Goal: Task Accomplishment & Management: Manage account settings

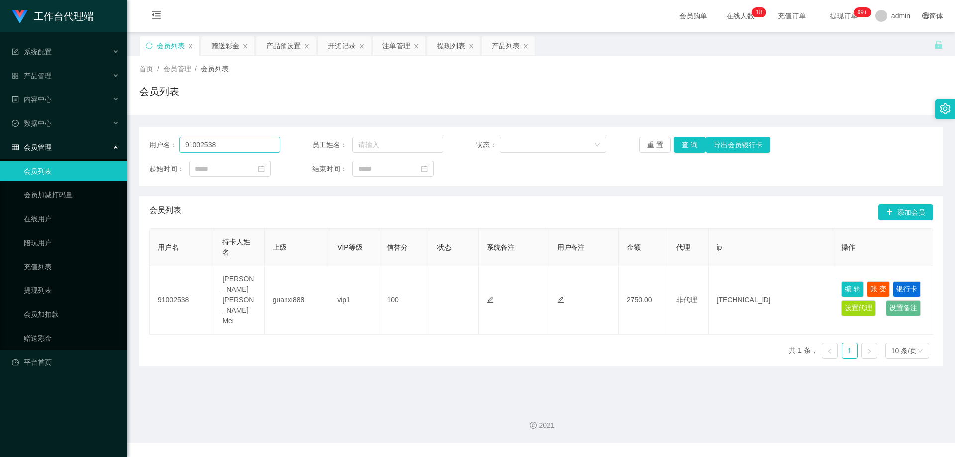
click at [234, 147] on input "91002538" at bounding box center [229, 145] width 101 height 16
drag, startPoint x: 233, startPoint y: 143, endPoint x: 176, endPoint y: 145, distance: 57.2
click at [176, 145] on div "用户名： 91002538" at bounding box center [214, 145] width 131 height 16
type input "zt7181262"
drag, startPoint x: 676, startPoint y: 145, endPoint x: 682, endPoint y: 144, distance: 6.0
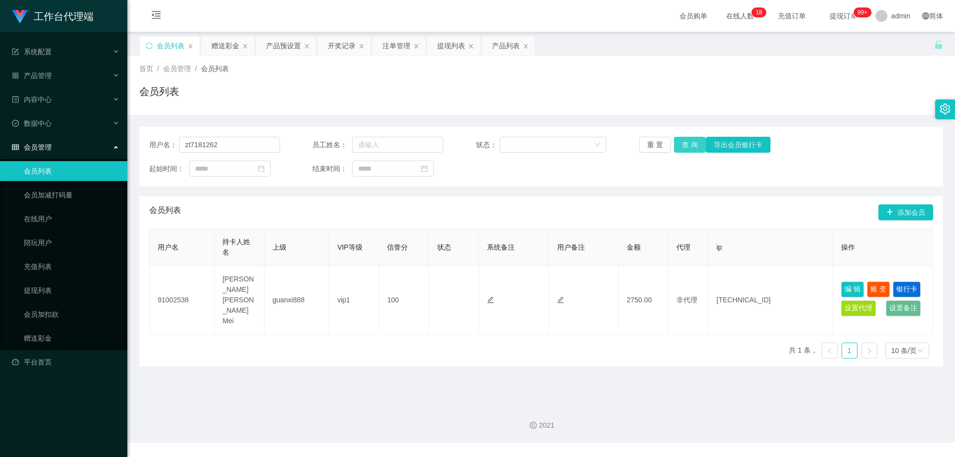
click at [677, 144] on button "查 询" at bounding box center [690, 145] width 32 height 16
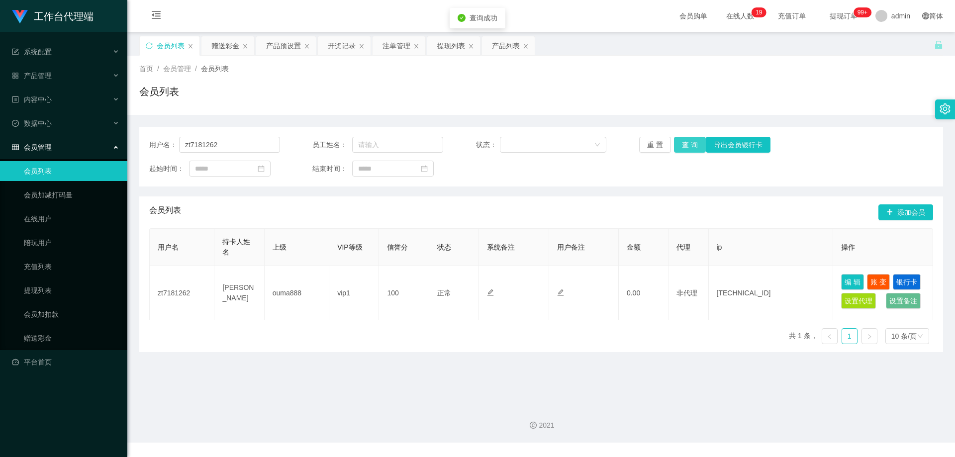
click at [690, 143] on button "查 询" at bounding box center [690, 145] width 32 height 16
click at [50, 308] on link "会员加扣款" at bounding box center [71, 314] width 95 height 20
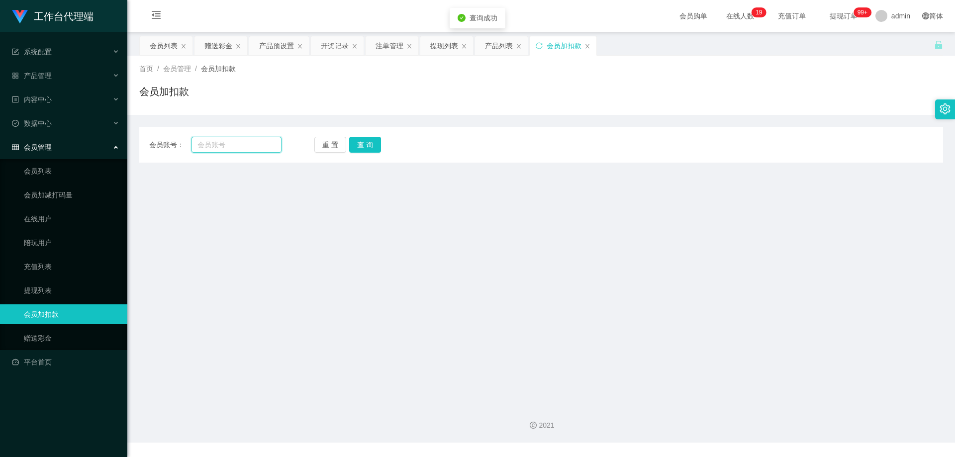
click at [243, 151] on input "text" at bounding box center [236, 145] width 90 height 16
paste input "zt7181262"
type input "zt7181262"
click at [367, 141] on button "查 询" at bounding box center [365, 145] width 32 height 16
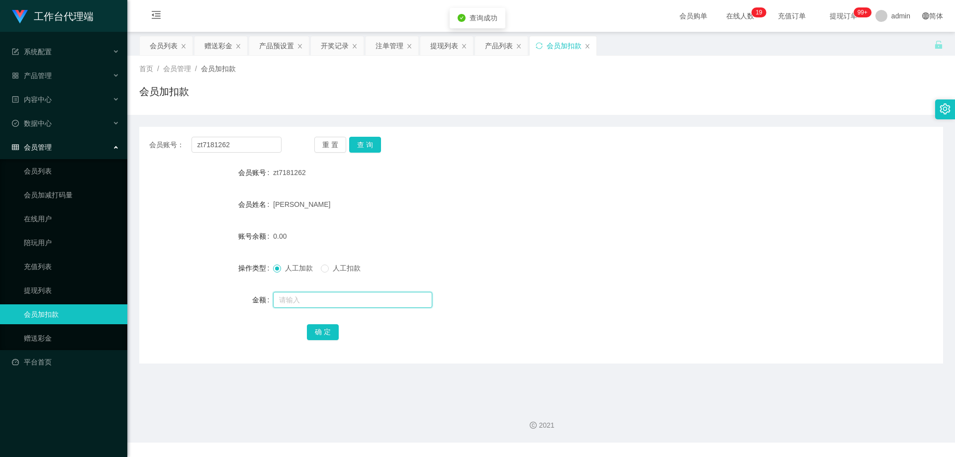
click at [307, 297] on input "text" at bounding box center [352, 300] width 159 height 16
type input "100"
click at [322, 336] on button "确 定" at bounding box center [323, 332] width 32 height 16
click at [369, 141] on button "查 询" at bounding box center [365, 145] width 32 height 16
click at [366, 141] on div "重 置 查 询" at bounding box center [380, 145] width 132 height 16
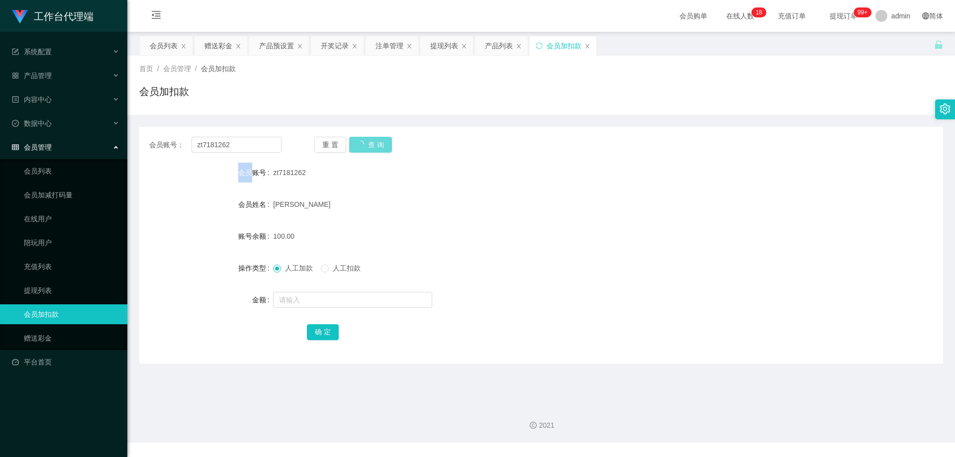
click at [366, 141] on div "重 置 查 询" at bounding box center [380, 145] width 132 height 16
click at [368, 141] on div "重 置 查 询" at bounding box center [380, 145] width 132 height 16
click at [368, 142] on button "查 询" at bounding box center [365, 145] width 32 height 16
click at [368, 142] on div "重 置 查 询" at bounding box center [380, 145] width 132 height 16
click at [368, 142] on button "查 询" at bounding box center [365, 145] width 32 height 16
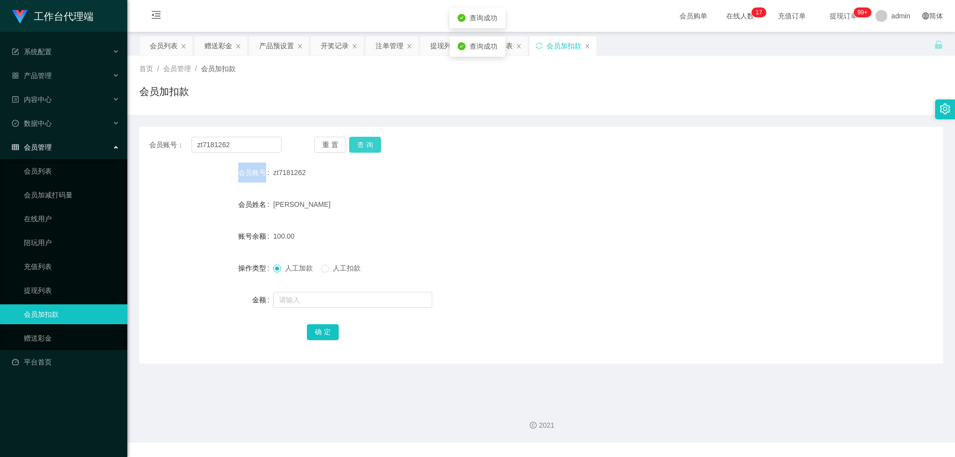
click at [368, 142] on div "重 置 查 询" at bounding box center [380, 145] width 132 height 16
click at [368, 142] on button "查 询" at bounding box center [365, 145] width 32 height 16
click at [368, 142] on div "重 置 查 询" at bounding box center [380, 145] width 132 height 16
click at [368, 143] on button "查 询" at bounding box center [365, 145] width 32 height 16
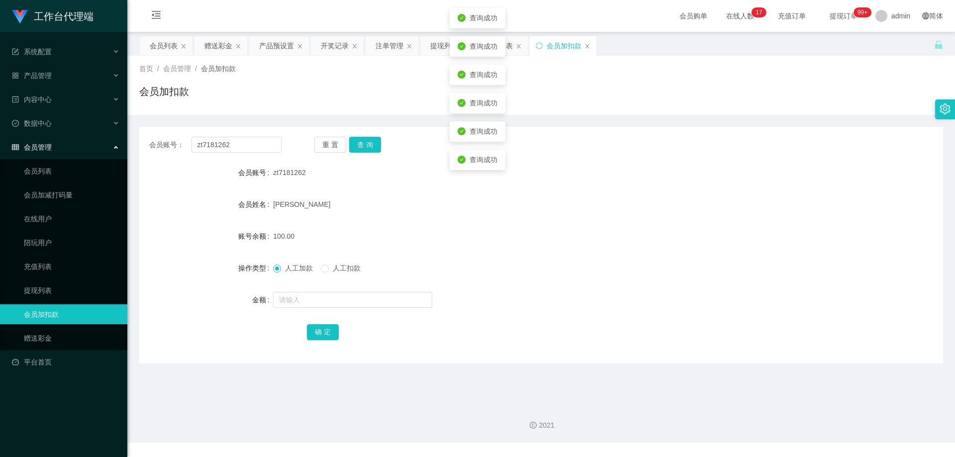
click at [455, 166] on div "查询成功" at bounding box center [478, 160] width 56 height 20
click at [373, 148] on button "查 询" at bounding box center [365, 145] width 32 height 16
click at [373, 148] on div "重 置 查 询" at bounding box center [380, 145] width 132 height 16
click at [373, 148] on button "查 询" at bounding box center [365, 145] width 32 height 16
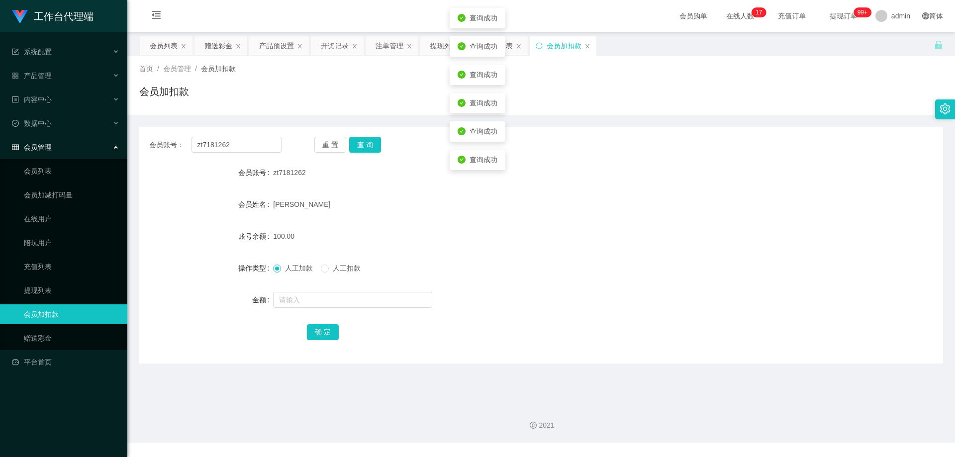
click at [583, 170] on div "zt7181262" at bounding box center [507, 173] width 469 height 20
click at [269, 48] on div "产品预设置" at bounding box center [276, 45] width 35 height 19
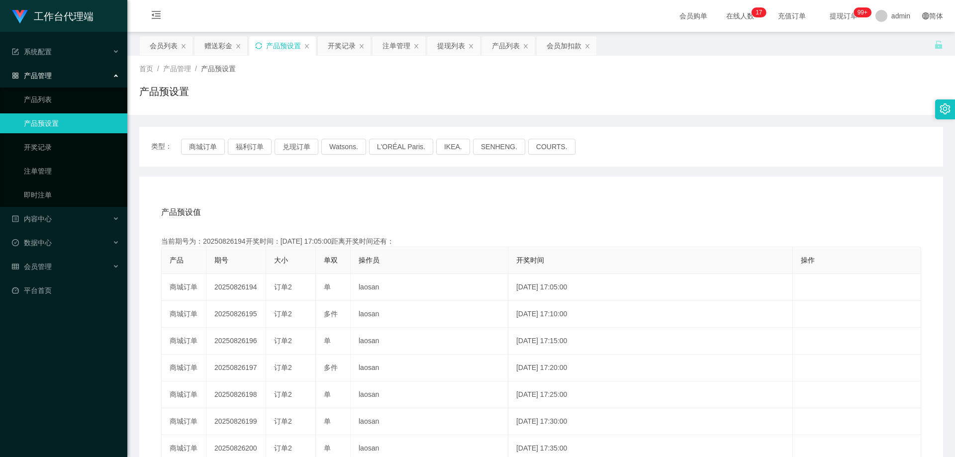
click at [259, 48] on icon "图标: sync" at bounding box center [258, 45] width 7 height 7
click at [171, 41] on div "会员列表" at bounding box center [164, 45] width 28 height 19
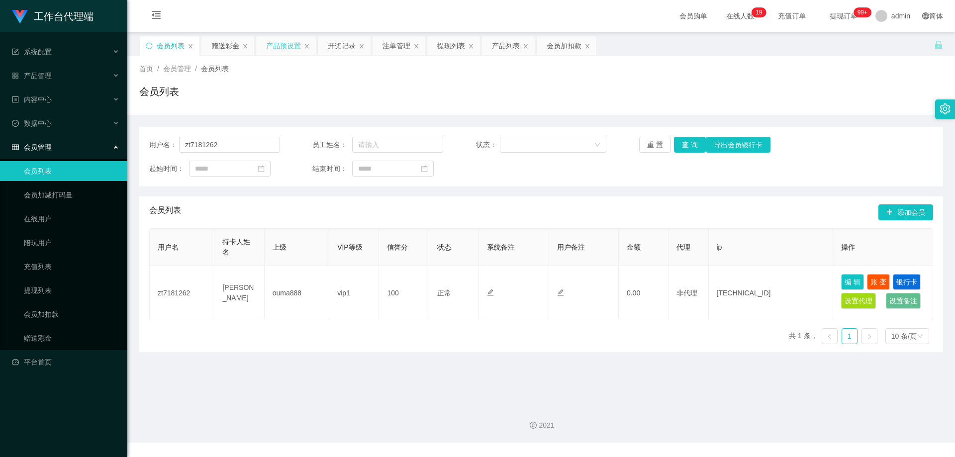
click at [279, 48] on div "产品预设置" at bounding box center [283, 45] width 35 height 19
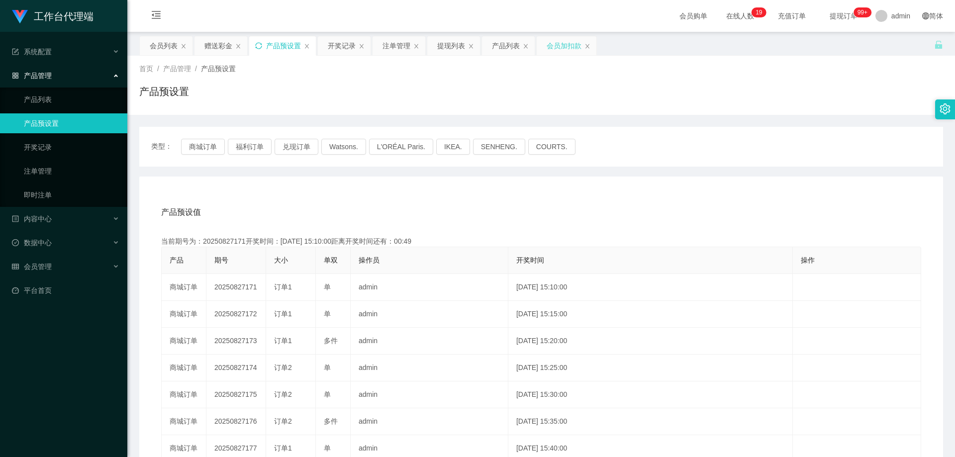
click at [556, 46] on div "会员加扣款" at bounding box center [564, 45] width 35 height 19
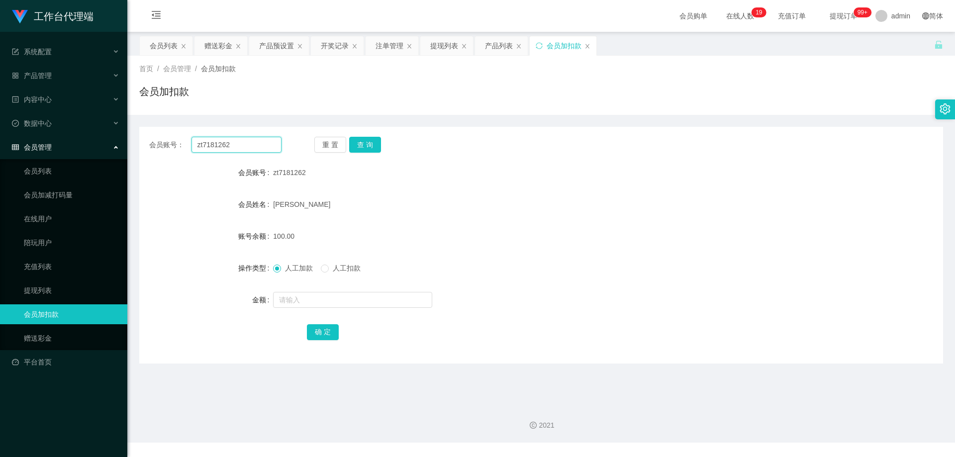
drag, startPoint x: 239, startPoint y: 143, endPoint x: 188, endPoint y: 144, distance: 50.2
click at [188, 145] on div "会员账号： zt7181262" at bounding box center [215, 145] width 132 height 16
click at [397, 46] on div "注单管理" at bounding box center [389, 45] width 28 height 19
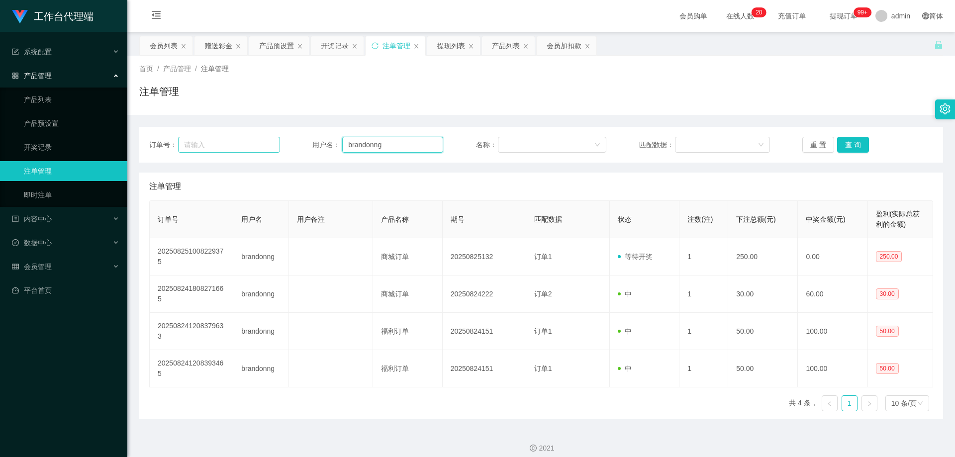
drag, startPoint x: 384, startPoint y: 145, endPoint x: 276, endPoint y: 142, distance: 108.0
click at [273, 143] on div "订单号： 用户名： brandonng 名称： 匹配数据： 重 置 查 询" at bounding box center [541, 145] width 784 height 16
paste input "zt7181262"
type input "zt7181262"
click at [848, 148] on button "查 询" at bounding box center [853, 145] width 32 height 16
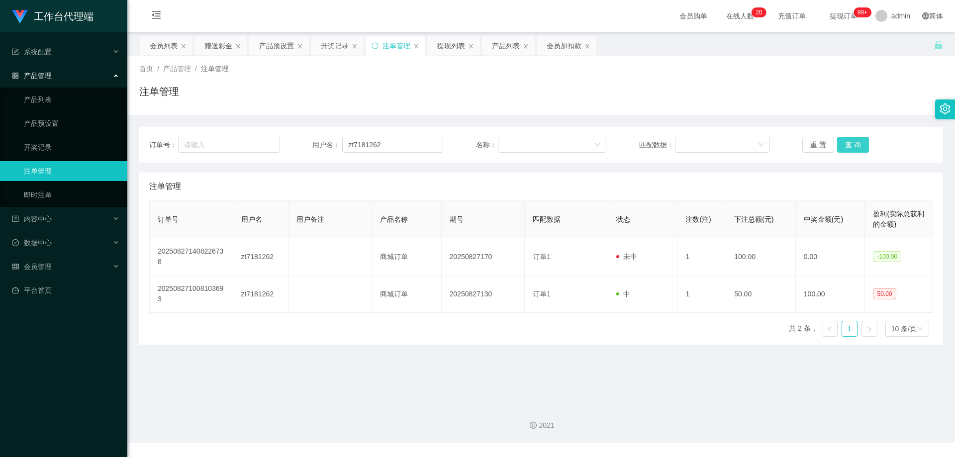
click at [849, 143] on button "查 询" at bounding box center [853, 145] width 32 height 16
click at [849, 143] on div "重 置 查 询" at bounding box center [867, 145] width 131 height 16
click at [849, 144] on button "查 询" at bounding box center [853, 145] width 32 height 16
click at [849, 145] on button "查 询" at bounding box center [853, 145] width 32 height 16
click at [850, 147] on button "查 询" at bounding box center [853, 145] width 32 height 16
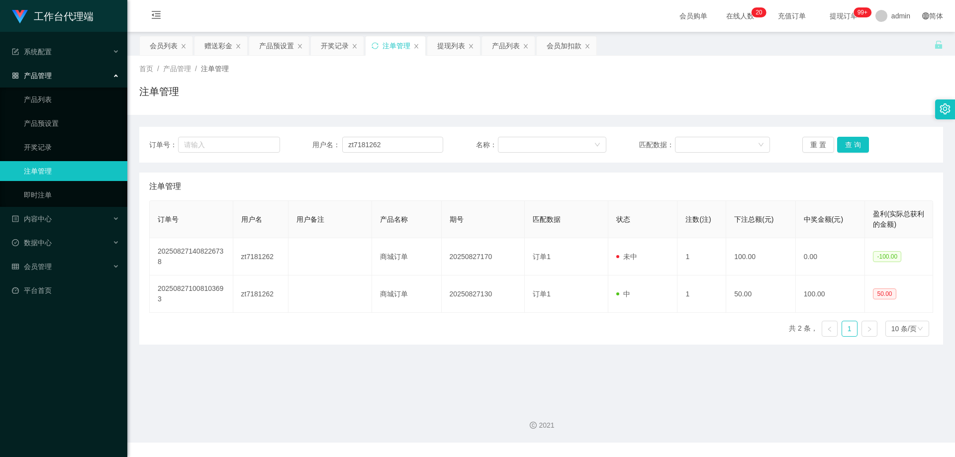
click at [660, 114] on div "首页 / 产品管理 / 注单管理 / 注单管理" at bounding box center [541, 85] width 828 height 59
click at [855, 144] on button "查 询" at bounding box center [853, 145] width 32 height 16
click at [394, 144] on input "zt7181262" at bounding box center [392, 145] width 101 height 16
click at [855, 142] on button "查 询" at bounding box center [853, 145] width 32 height 16
click at [854, 146] on button "查 询" at bounding box center [853, 145] width 32 height 16
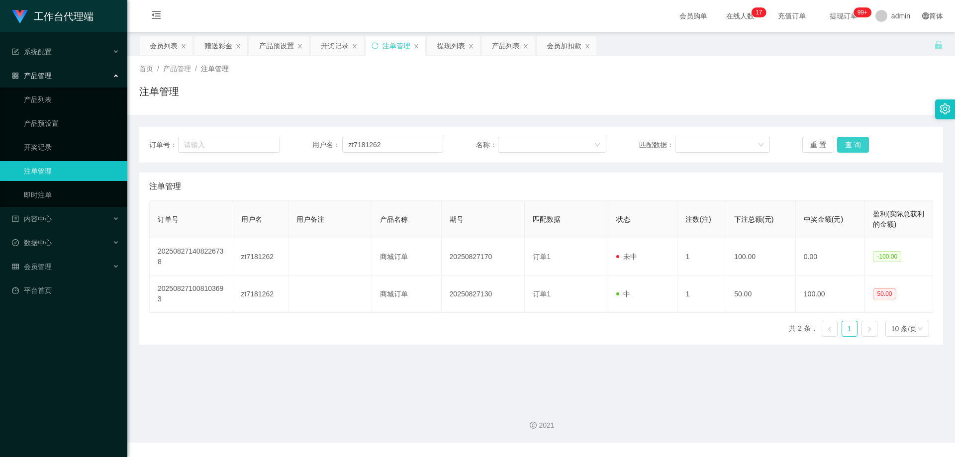
click at [854, 146] on button "查 询" at bounding box center [853, 145] width 32 height 16
drag, startPoint x: 395, startPoint y: 146, endPoint x: 323, endPoint y: 145, distance: 72.1
click at [323, 145] on div "用户名： zt7181262" at bounding box center [377, 145] width 131 height 16
click at [552, 48] on div "会员加扣款" at bounding box center [564, 45] width 35 height 19
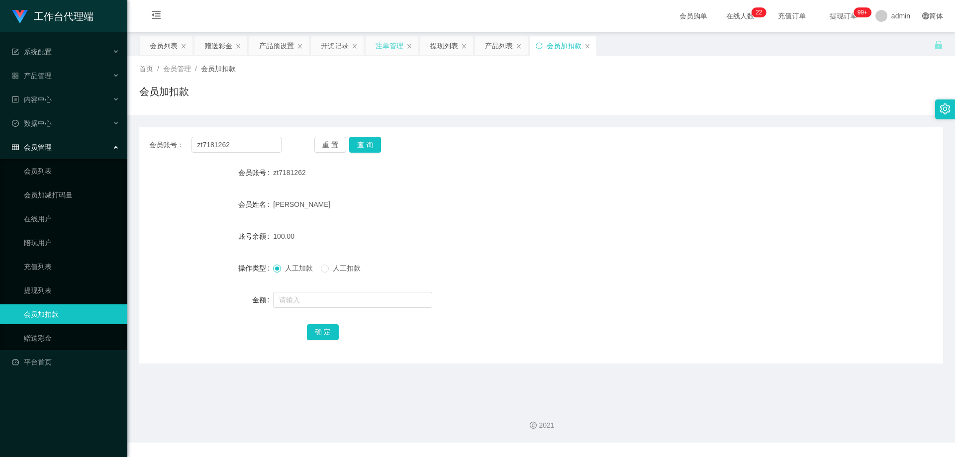
click at [381, 42] on div "注单管理" at bounding box center [389, 45] width 28 height 19
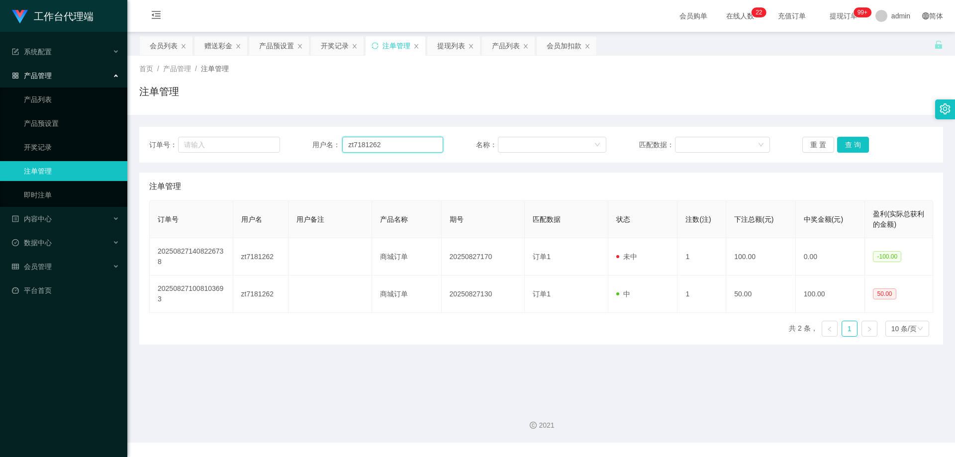
click at [396, 144] on input "zt7181262" at bounding box center [392, 145] width 101 height 16
click at [842, 147] on button "查 询" at bounding box center [853, 145] width 32 height 16
click at [845, 145] on button "查 询" at bounding box center [853, 145] width 32 height 16
click at [845, 145] on div "重 置 查 询" at bounding box center [867, 145] width 131 height 16
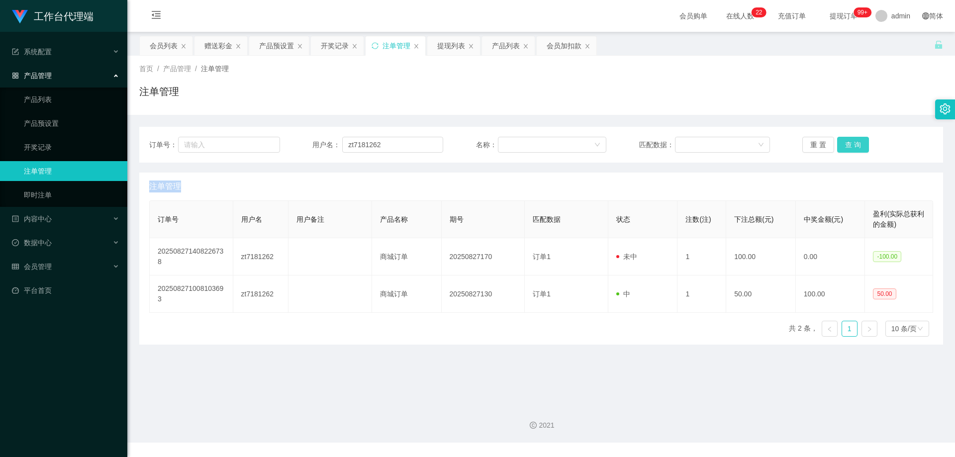
click at [845, 145] on button "查 询" at bounding box center [853, 145] width 32 height 16
drag, startPoint x: 164, startPoint y: 44, endPoint x: 170, endPoint y: 45, distance: 6.2
click at [164, 44] on div "会员列表" at bounding box center [164, 45] width 28 height 19
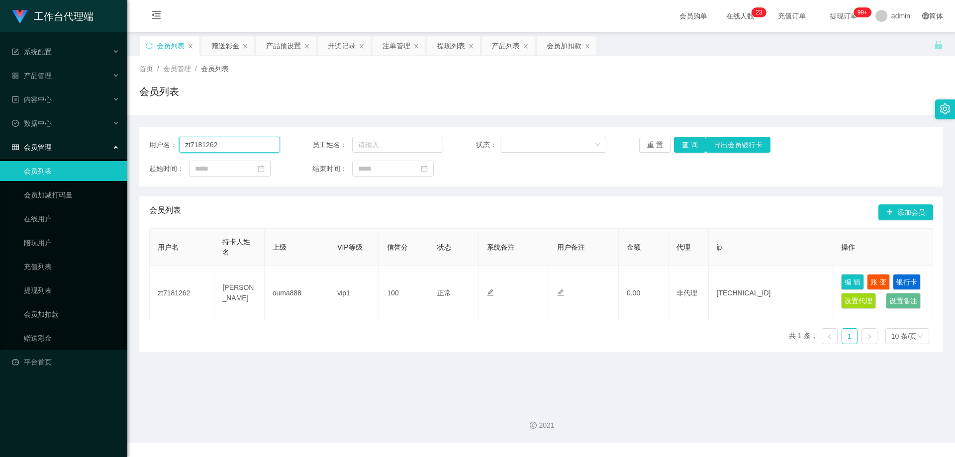
drag, startPoint x: 240, startPoint y: 142, endPoint x: 144, endPoint y: 143, distance: 96.0
click at [144, 143] on div "用户名： zt7181262 员工姓名： 状态： 重 置 查 询 导出会员银行卡 起始时间： 结束时间：" at bounding box center [541, 157] width 804 height 60
paste input "哪里有那么好中，希望你们运气好吧"
type input "哪里有那么好中，希望你们运气好吧"
drag, startPoint x: 272, startPoint y: 145, endPoint x: 127, endPoint y: 147, distance: 144.2
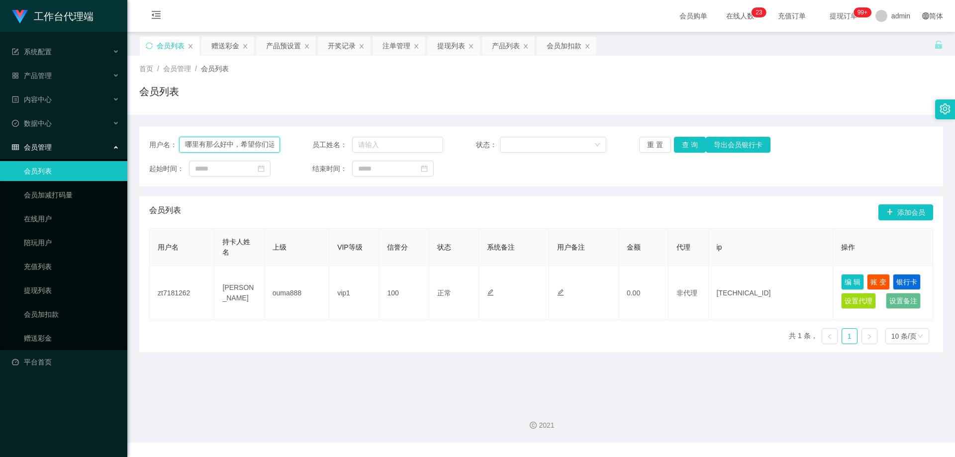
click at [127, 147] on main "关闭左侧 关闭右侧 关闭其它 刷新页面 会员列表 赠送彩金 产品预设置 开奖记录 注单管理 提现列表 产品列表 会员加扣款 首页 / 会员管理 / 会员列表 …" at bounding box center [541, 214] width 828 height 365
click at [233, 139] on input "text" at bounding box center [229, 145] width 101 height 16
paste input "zt7181262"
type input "zt7181262"
click at [691, 149] on button "查 询" at bounding box center [690, 145] width 32 height 16
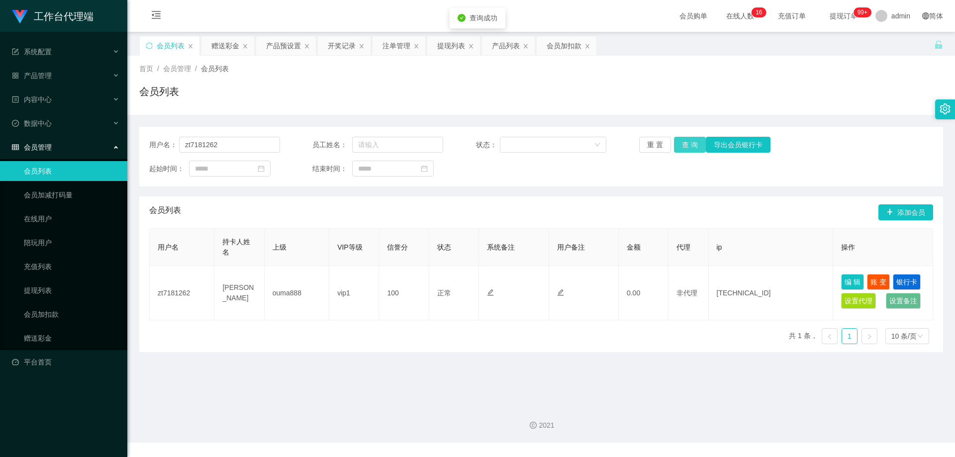
click at [690, 147] on button "查 询" at bounding box center [690, 145] width 32 height 16
click at [690, 147] on div "重 置 查 询 导出会员银行卡" at bounding box center [704, 145] width 131 height 16
click at [690, 147] on button "查 询" at bounding box center [690, 145] width 32 height 16
click at [336, 95] on div "会员列表" at bounding box center [541, 95] width 804 height 23
drag, startPoint x: 237, startPoint y: 142, endPoint x: 179, endPoint y: 142, distance: 57.7
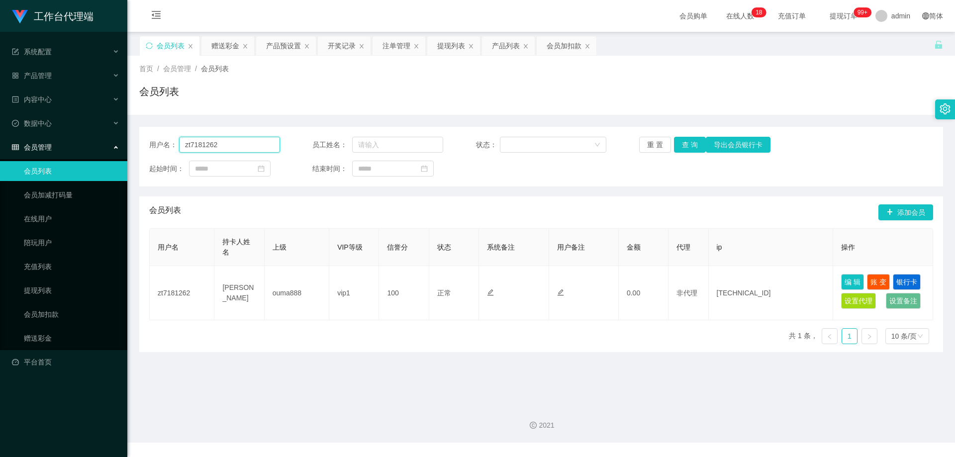
click at [179, 142] on input "zt7181262" at bounding box center [229, 145] width 101 height 16
drag, startPoint x: 553, startPoint y: 43, endPoint x: 544, endPoint y: 51, distance: 12.7
click at [553, 43] on div "会员加扣款" at bounding box center [564, 45] width 35 height 19
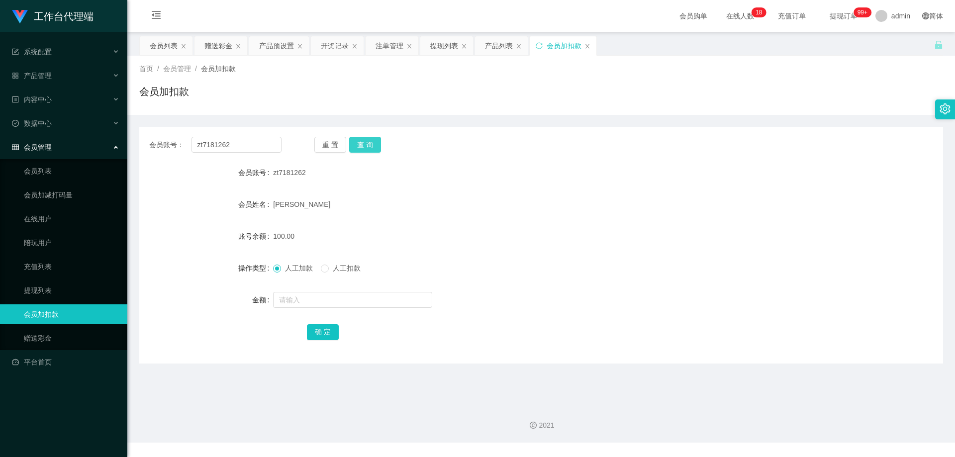
click at [360, 148] on button "查 询" at bounding box center [365, 145] width 32 height 16
click at [332, 304] on input "text" at bounding box center [352, 300] width 159 height 16
paste input "zt7181262"
type input "zt7181262"
drag, startPoint x: 333, startPoint y: 300, endPoint x: 235, endPoint y: 297, distance: 98.0
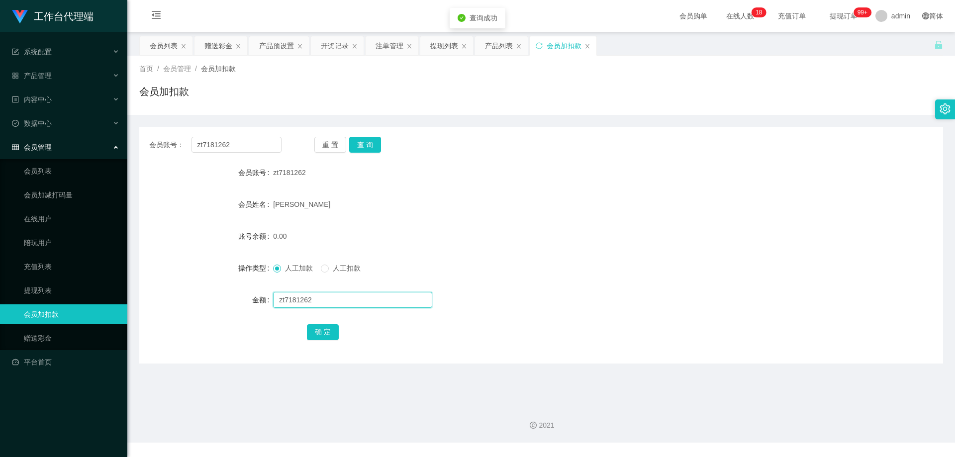
click at [234, 297] on div "金额 zt7181262" at bounding box center [541, 300] width 804 height 20
type input "100"
drag, startPoint x: 338, startPoint y: 330, endPoint x: 330, endPoint y: 329, distance: 8.0
click at [336, 330] on div "确 定" at bounding box center [541, 332] width 469 height 20
click at [329, 329] on button "确 定" at bounding box center [323, 332] width 32 height 16
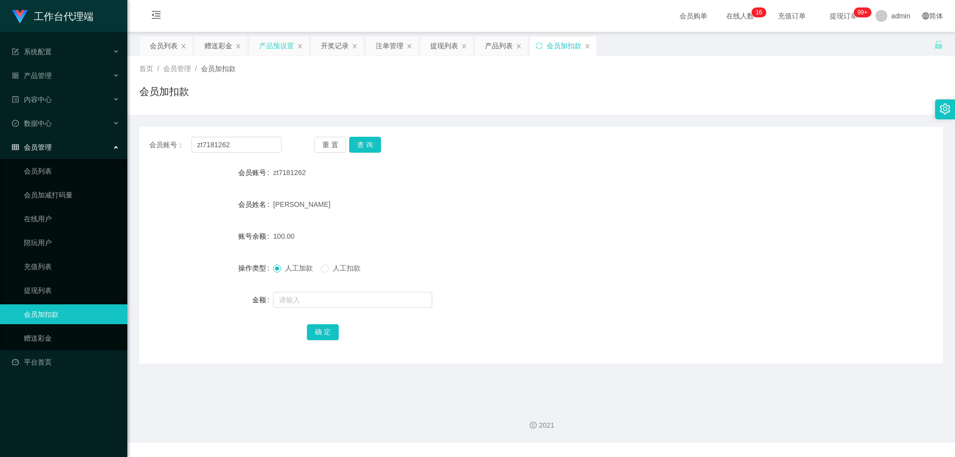
click at [276, 42] on div "产品预设置" at bounding box center [276, 45] width 35 height 19
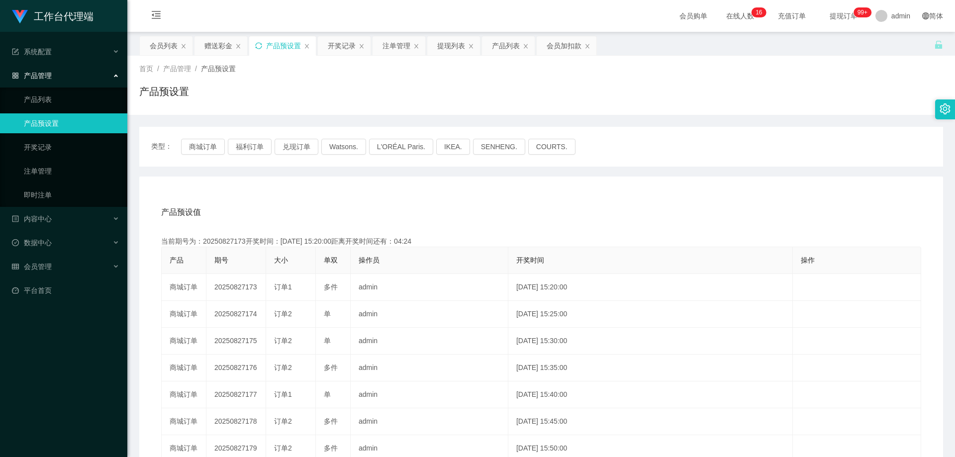
click at [278, 43] on div "产品预设置" at bounding box center [283, 45] width 35 height 19
click at [170, 45] on div "会员列表" at bounding box center [164, 45] width 28 height 19
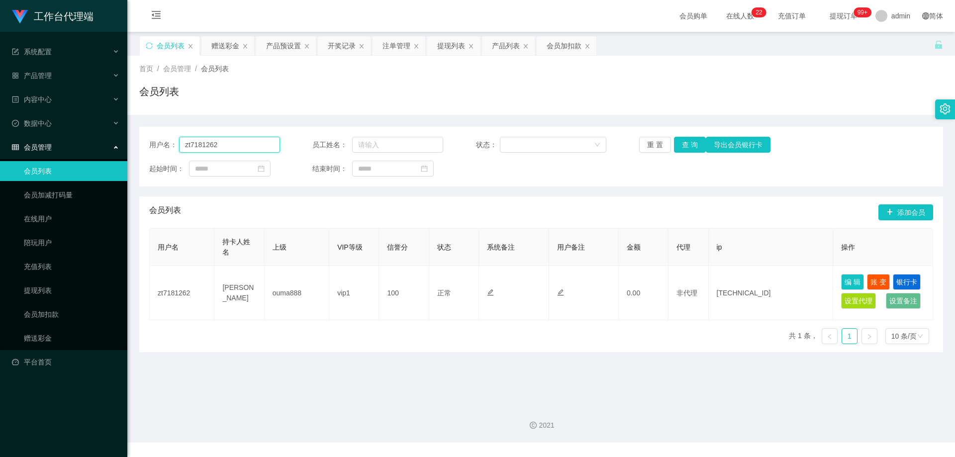
drag, startPoint x: 225, startPoint y: 144, endPoint x: 176, endPoint y: 141, distance: 49.9
click at [174, 142] on div "用户名： zt7181262" at bounding box center [214, 145] width 131 height 16
click at [387, 46] on div "注单管理" at bounding box center [396, 45] width 28 height 19
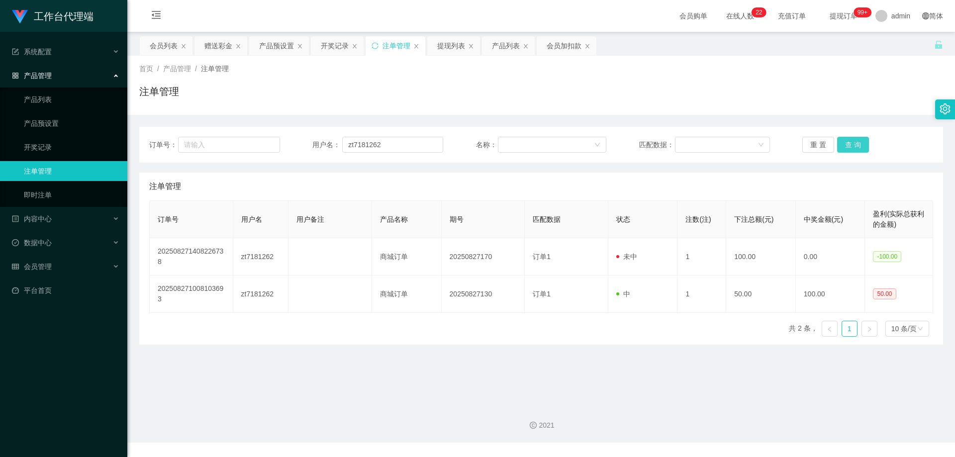
click at [850, 146] on button "查 询" at bounding box center [853, 145] width 32 height 16
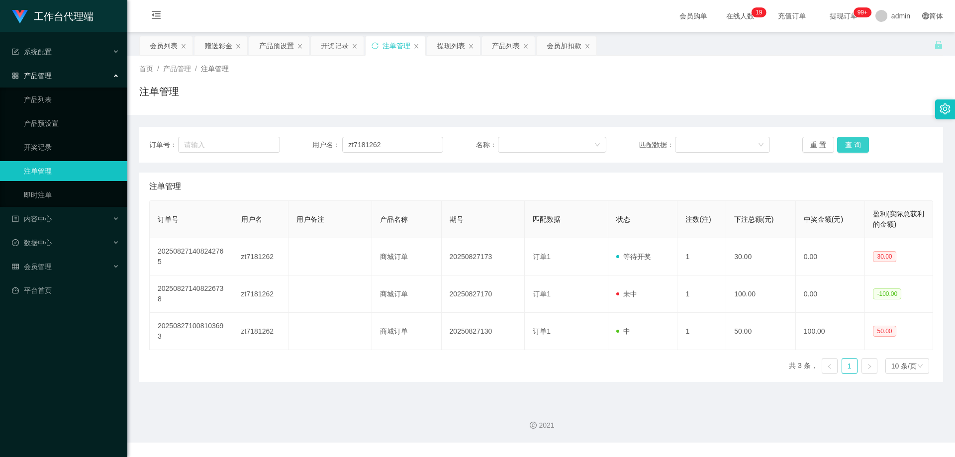
click at [849, 145] on button "查 询" at bounding box center [853, 145] width 32 height 16
click at [849, 145] on div "重 置 查 询" at bounding box center [867, 145] width 131 height 16
click at [849, 145] on button "查 询" at bounding box center [853, 145] width 32 height 16
click at [808, 144] on button "重 置" at bounding box center [818, 145] width 32 height 16
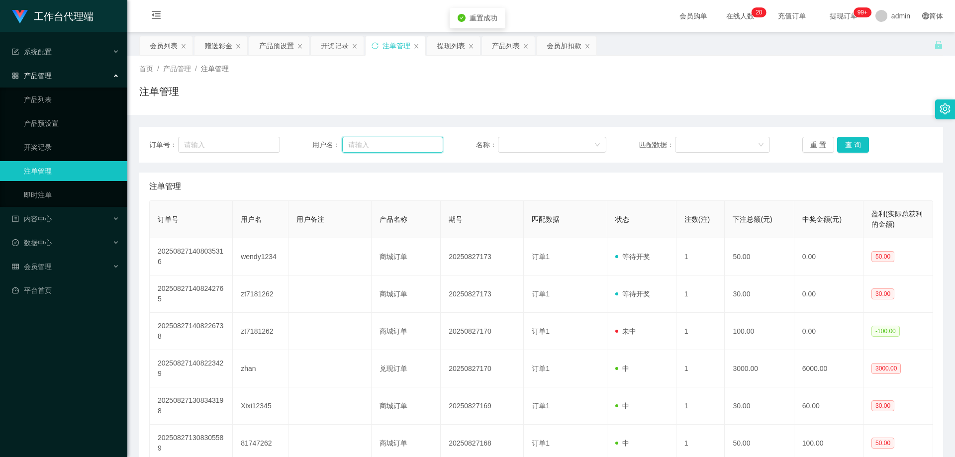
click at [385, 145] on input "text" at bounding box center [392, 145] width 101 height 16
click at [159, 52] on div "会员列表" at bounding box center [164, 45] width 28 height 19
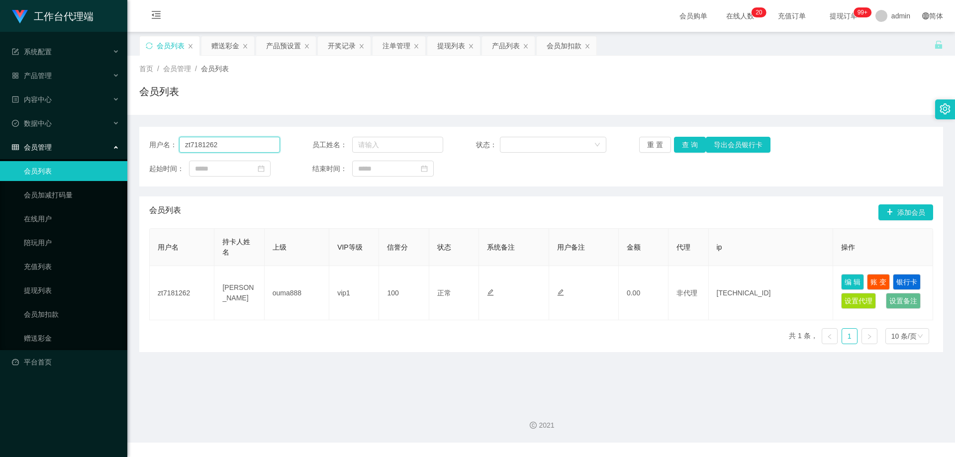
drag, startPoint x: 232, startPoint y: 148, endPoint x: 152, endPoint y: 145, distance: 80.6
click at [152, 145] on div "用户名： zt7181262" at bounding box center [214, 145] width 131 height 16
click at [390, 48] on div "注单管理" at bounding box center [396, 45] width 28 height 19
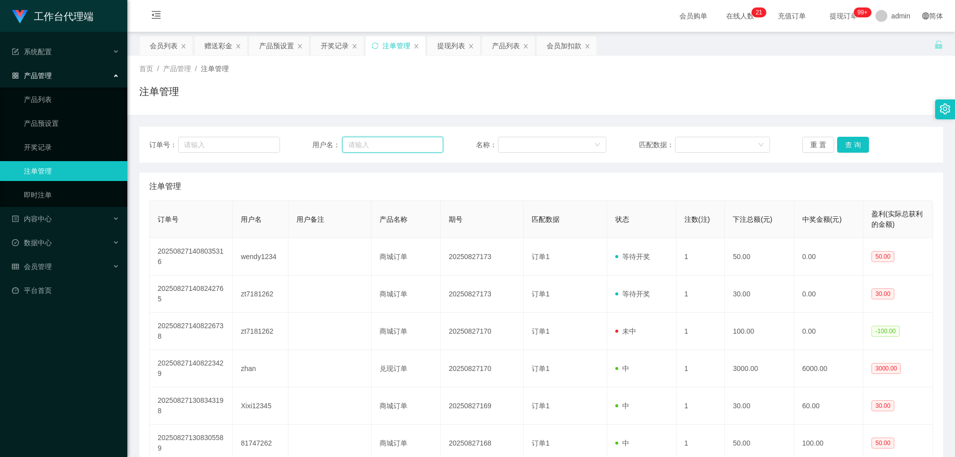
drag, startPoint x: 387, startPoint y: 143, endPoint x: 402, endPoint y: 143, distance: 14.9
click at [387, 143] on input "text" at bounding box center [392, 145] width 101 height 16
paste input "zt7181262"
type input "zt7181262"
click at [843, 146] on button "查 询" at bounding box center [853, 145] width 32 height 16
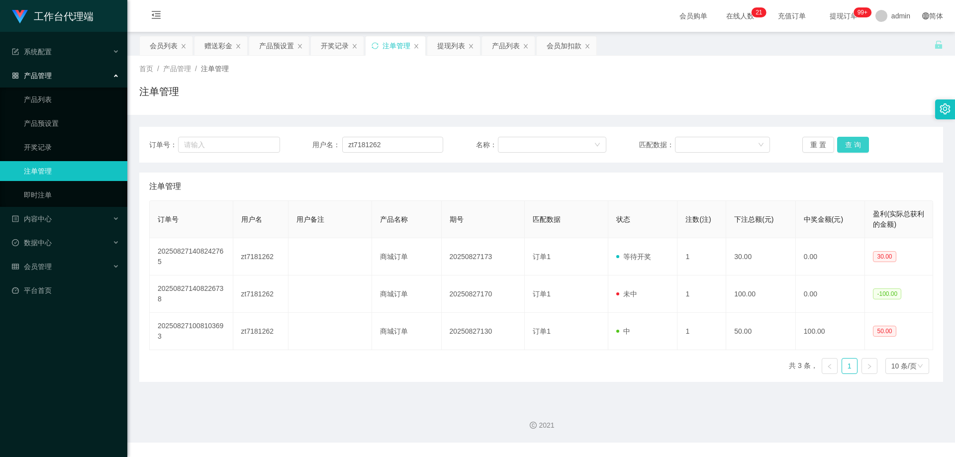
click at [844, 145] on button "查 询" at bounding box center [853, 145] width 32 height 16
click at [844, 145] on button "查 询" at bounding box center [858, 145] width 43 height 16
click at [844, 145] on div "重 置 查 询" at bounding box center [867, 145] width 131 height 16
click at [844, 145] on button "查 询" at bounding box center [853, 145] width 32 height 16
click at [844, 145] on div "重 置 查 询" at bounding box center [867, 145] width 131 height 16
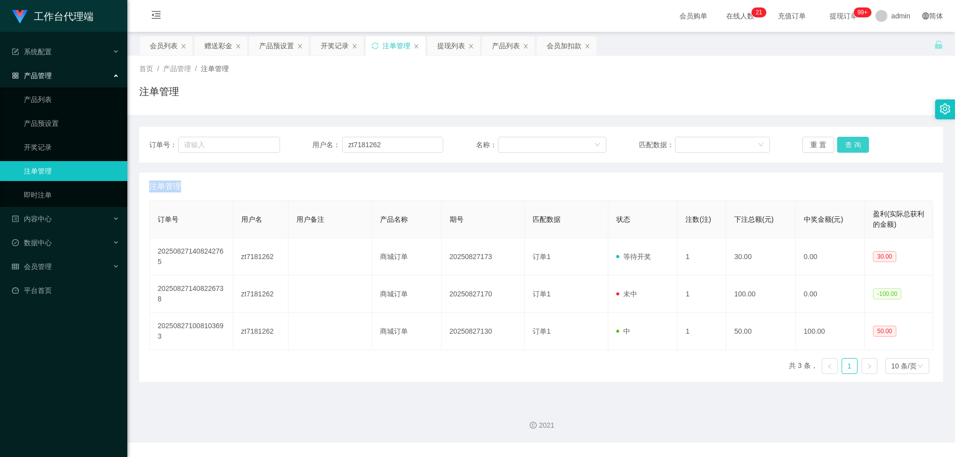
click at [844, 145] on button "查 询" at bounding box center [853, 145] width 32 height 16
click at [844, 145] on div "重 置 查 询" at bounding box center [867, 145] width 131 height 16
click at [844, 145] on button "查 询" at bounding box center [853, 145] width 32 height 16
click at [844, 145] on div "重 置 查 询" at bounding box center [867, 145] width 131 height 16
click at [172, 47] on div "会员列表" at bounding box center [164, 45] width 28 height 19
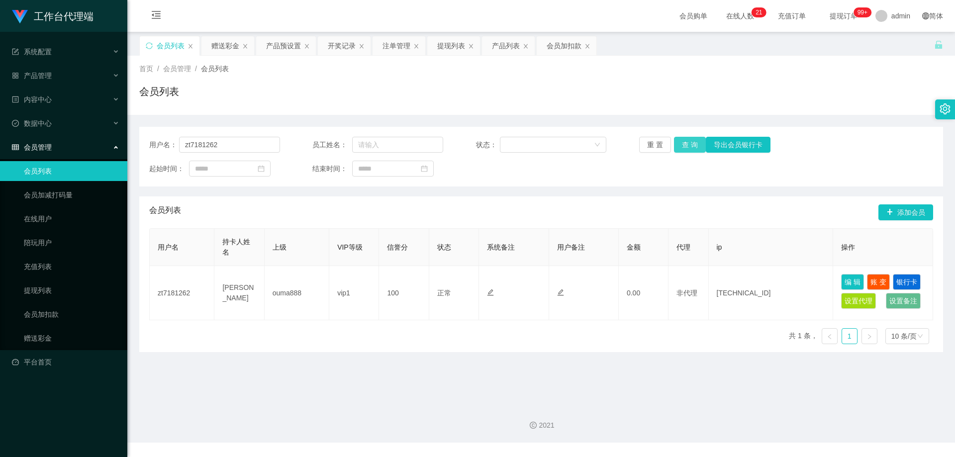
click at [691, 144] on button "查 询" at bounding box center [690, 145] width 32 height 16
click at [691, 144] on div "重 置 查 询 导出会员银行卡" at bounding box center [704, 145] width 131 height 16
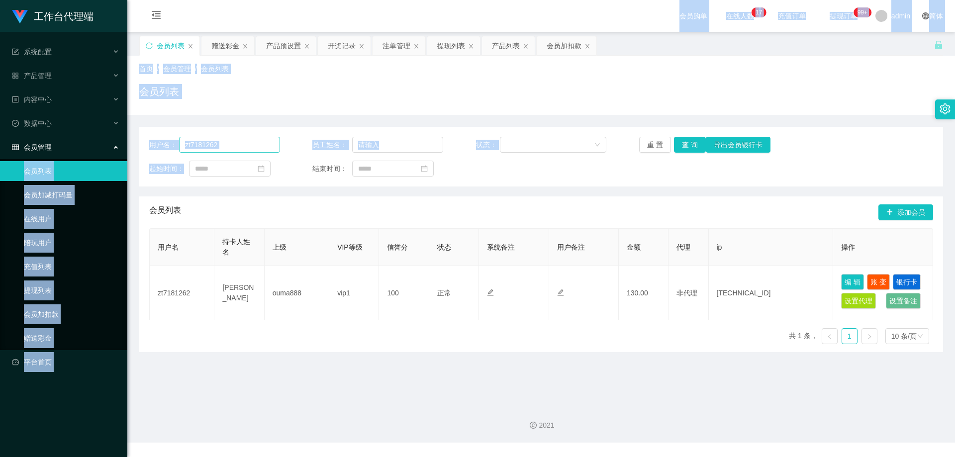
drag, startPoint x: 235, startPoint y: 153, endPoint x: 215, endPoint y: 144, distance: 21.8
click at [133, 141] on main "关闭左侧 关闭右侧 关闭其它 刷新页面 会员列表 赠送彩金 产品预设置 开奖记录 注单管理 提现列表 产品列表 会员加扣款 首页 / 会员管理 / 会员列表 …" at bounding box center [541, 214] width 828 height 365
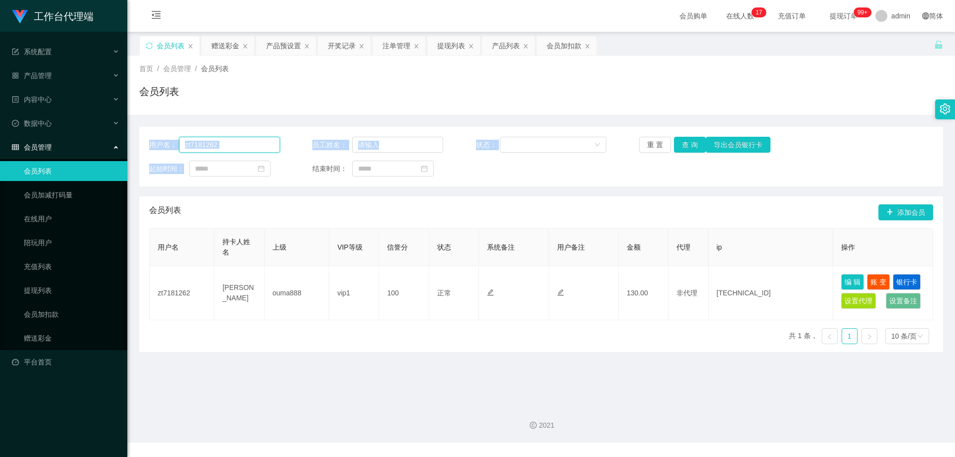
drag, startPoint x: 226, startPoint y: 144, endPoint x: 232, endPoint y: 143, distance: 6.0
click at [227, 144] on input "zt7181262" at bounding box center [229, 145] width 101 height 16
click at [239, 141] on input "zt7181262" at bounding box center [229, 145] width 101 height 16
click at [234, 142] on input "zt7181262" at bounding box center [229, 145] width 101 height 16
drag, startPoint x: 234, startPoint y: 142, endPoint x: 195, endPoint y: 142, distance: 38.3
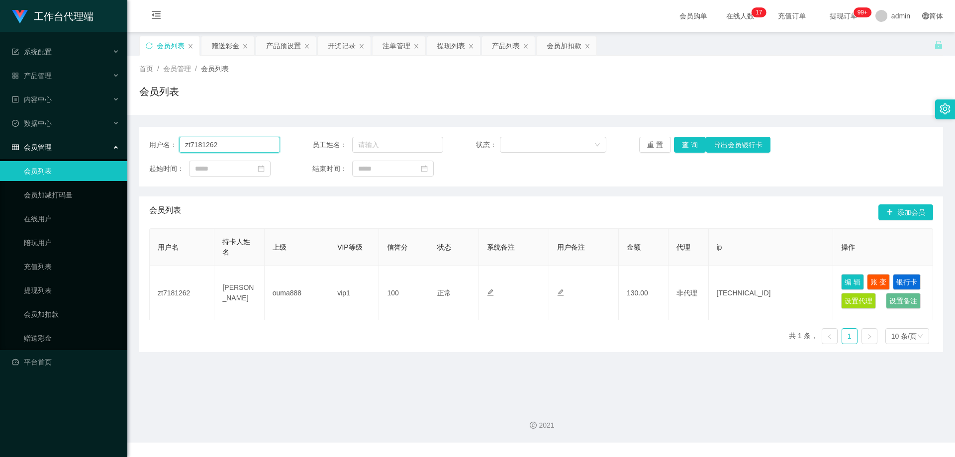
click at [195, 142] on input "zt7181262" at bounding box center [229, 145] width 101 height 16
paste input "yck0838"
type input "yck0838"
click at [683, 142] on button "查 询" at bounding box center [690, 145] width 32 height 16
click at [553, 45] on div "会员加扣款" at bounding box center [564, 45] width 35 height 19
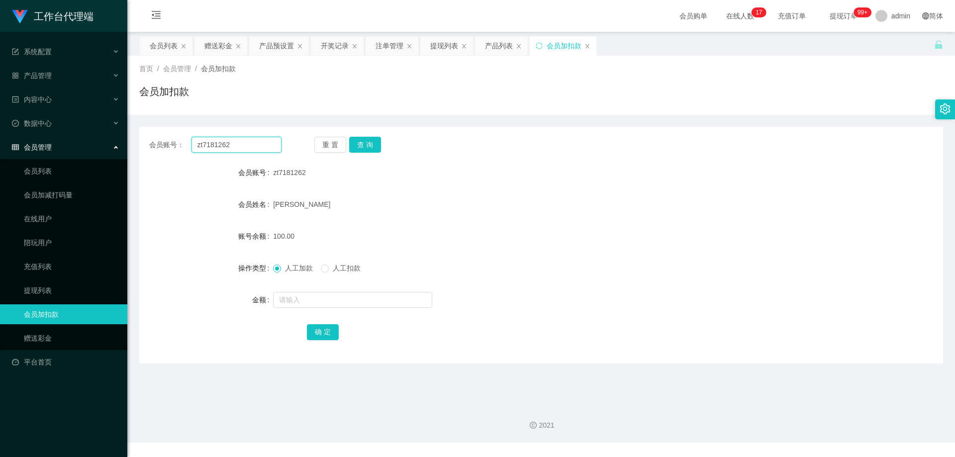
drag, startPoint x: 251, startPoint y: 147, endPoint x: 173, endPoint y: 141, distance: 78.8
click at [173, 141] on div "会员账号： zt7181262" at bounding box center [215, 145] width 132 height 16
paste input "yck0838"
type input "yck0838"
click at [365, 146] on button "查 询" at bounding box center [365, 145] width 32 height 16
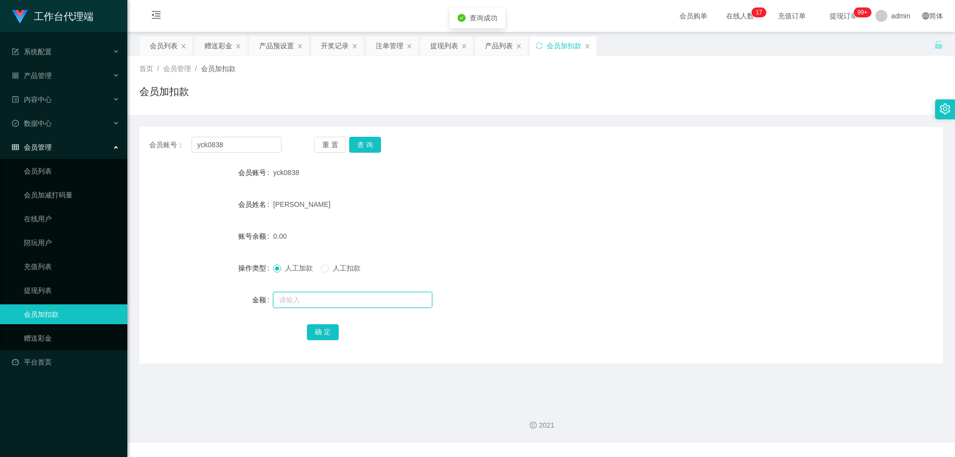
drag, startPoint x: 319, startPoint y: 304, endPoint x: 318, endPoint y: 296, distance: 8.5
click at [319, 304] on input "text" at bounding box center [352, 300] width 159 height 16
type input "100"
click at [328, 331] on button "确 定" at bounding box center [323, 332] width 32 height 16
drag, startPoint x: 572, startPoint y: 115, endPoint x: 572, endPoint y: 109, distance: 6.0
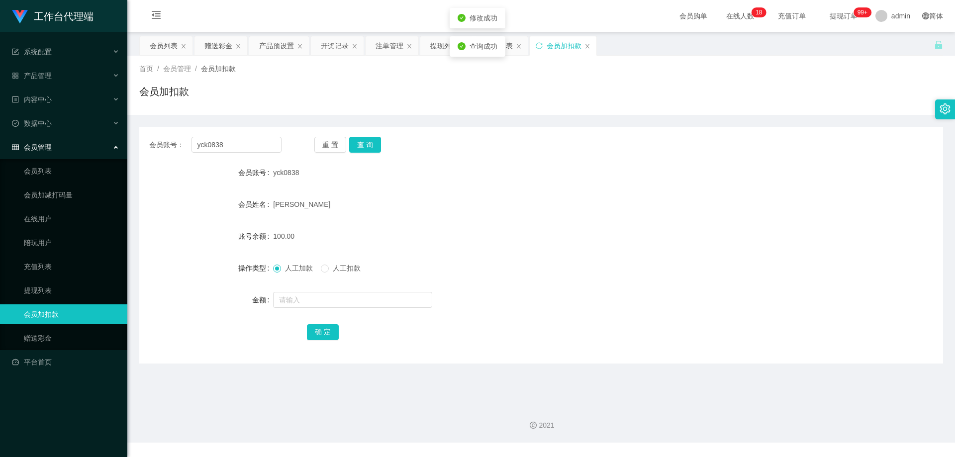
click at [572, 113] on div "首页 / 会员管理 / 会员加扣款 / 会员加扣款 会员账号： yck0838 重 置 查 询 会员账号 yck0838 会员姓名 [PERSON_NAME]…" at bounding box center [541, 210] width 804 height 308
click at [509, 152] on div "会员账号： yck0838 重 置 查 询" at bounding box center [541, 145] width 804 height 16
click at [388, 44] on div "注单管理" at bounding box center [389, 45] width 28 height 19
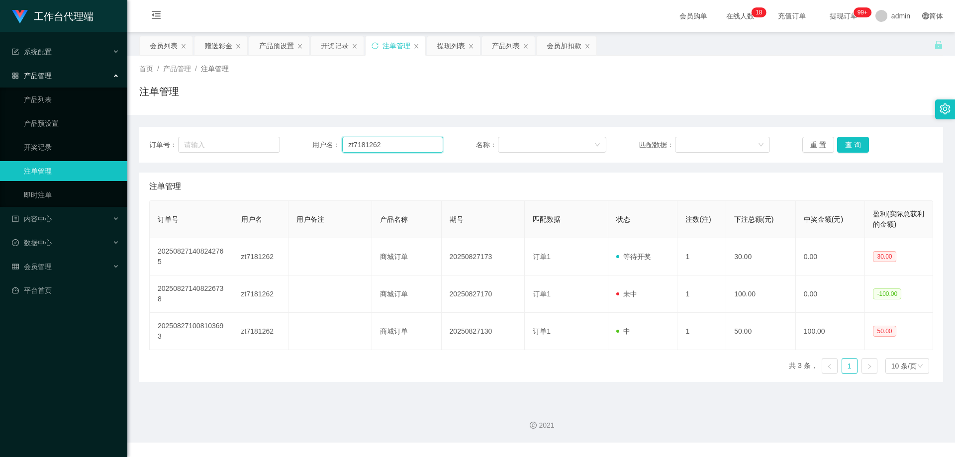
drag, startPoint x: 345, startPoint y: 138, endPoint x: 331, endPoint y: 139, distance: 13.5
click at [331, 139] on div "用户名： zt7181262" at bounding box center [377, 145] width 131 height 16
paste input "yck0838"
type input "yck0838"
click at [849, 143] on button "查 询" at bounding box center [853, 145] width 32 height 16
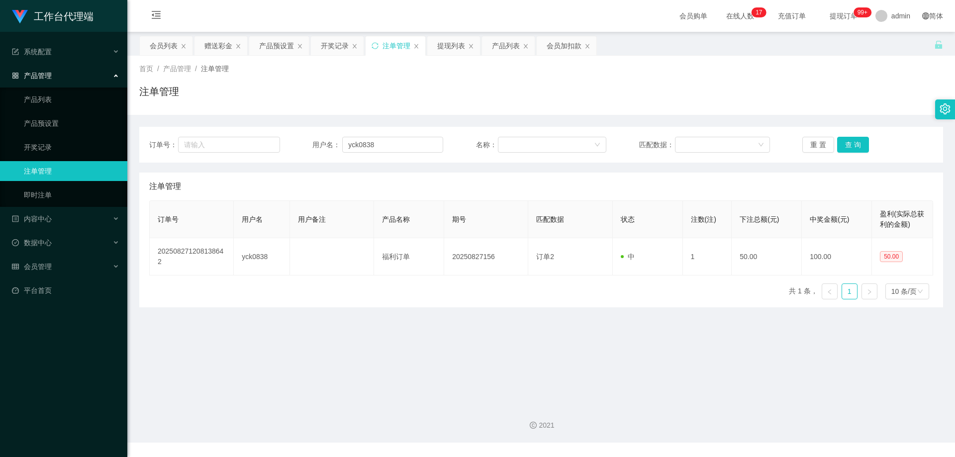
drag, startPoint x: 391, startPoint y: 75, endPoint x: 337, endPoint y: 51, distance: 59.2
click at [390, 75] on div "首页 / 产品管理 / 注单管理 / 注单管理" at bounding box center [541, 85] width 804 height 43
click at [330, 46] on div "开奖记录" at bounding box center [335, 45] width 28 height 19
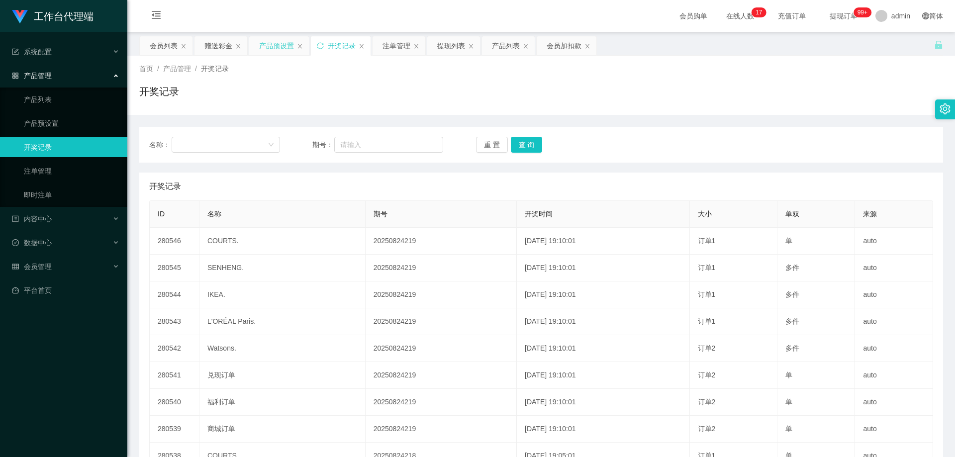
click at [271, 43] on div "产品预设置" at bounding box center [276, 45] width 35 height 19
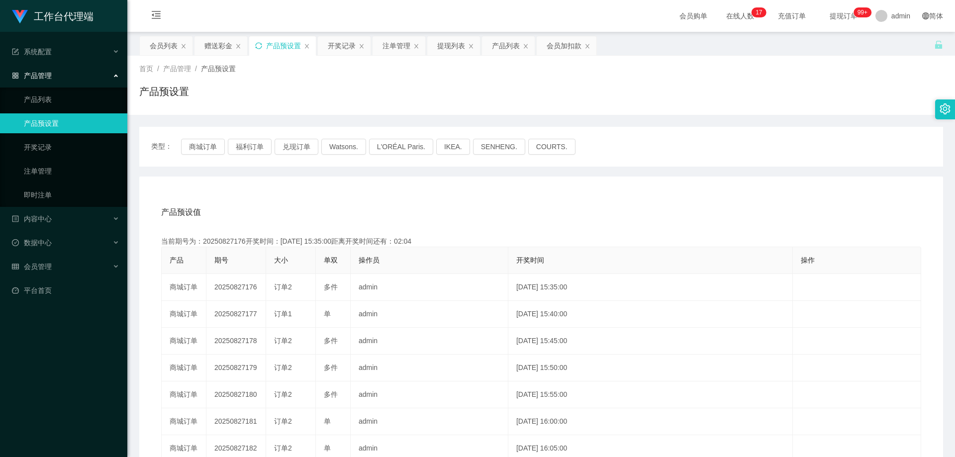
click at [262, 45] on icon "图标: sync" at bounding box center [258, 45] width 6 height 6
click at [260, 45] on icon "图标: sync" at bounding box center [258, 45] width 7 height 7
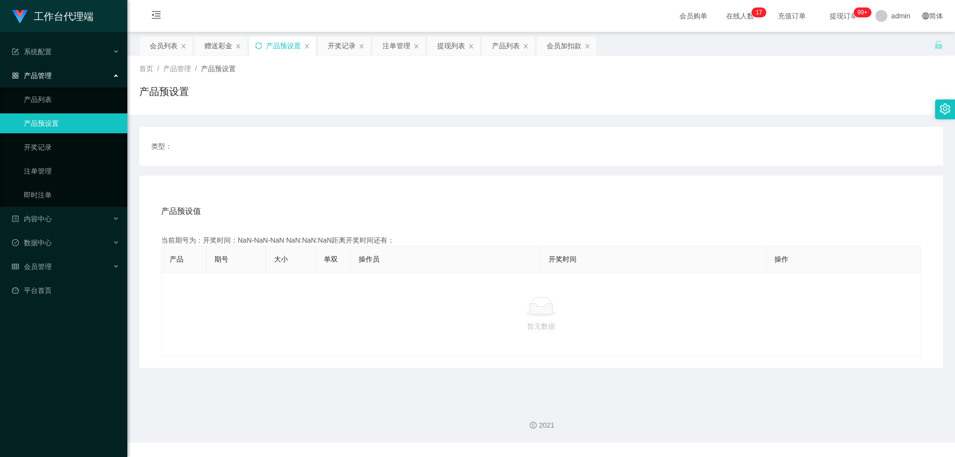
click at [260, 45] on icon "图标: sync" at bounding box center [258, 45] width 7 height 7
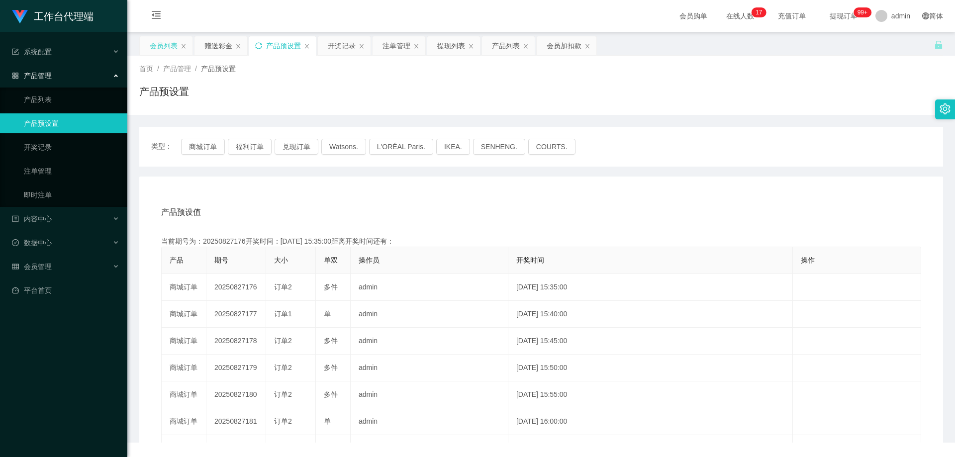
click at [161, 42] on div "会员列表" at bounding box center [164, 45] width 28 height 19
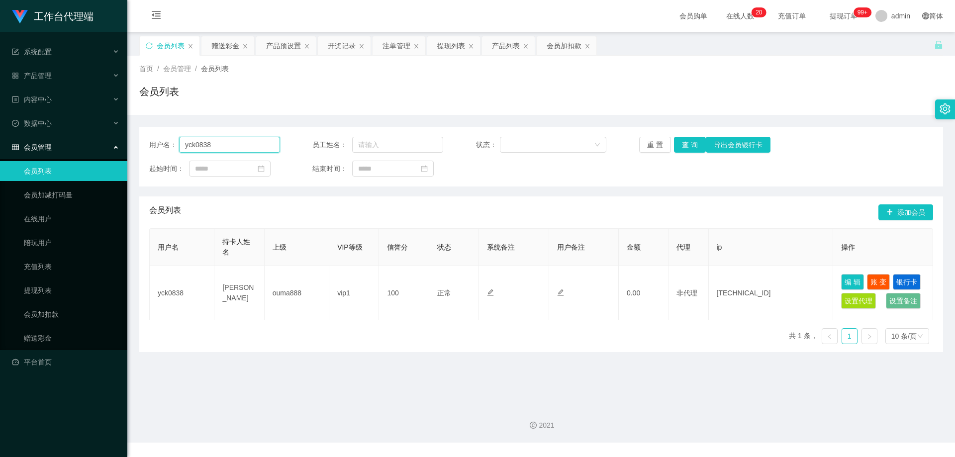
drag, startPoint x: 258, startPoint y: 144, endPoint x: 148, endPoint y: 136, distance: 110.2
click at [137, 137] on main "关闭左侧 关闭右侧 关闭其它 刷新页面 会员列表 赠送彩金 产品预设置 开奖记录 注单管理 提现列表 产品列表 会员加扣款 首页 / 会员管理 / 会员列表 …" at bounding box center [541, 214] width 828 height 365
click at [690, 145] on button "查 询" at bounding box center [690, 145] width 32 height 16
click at [456, 86] on div "会员列表" at bounding box center [541, 95] width 804 height 23
click at [235, 144] on input "yck0838" at bounding box center [229, 145] width 101 height 16
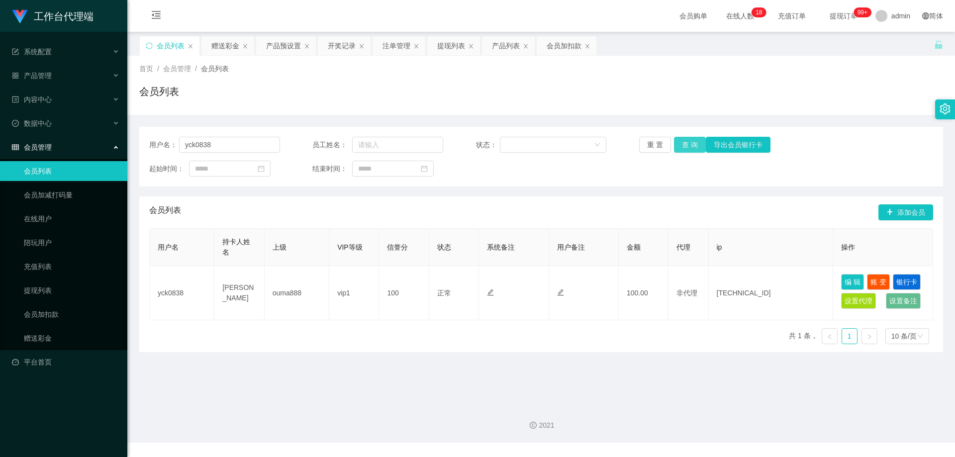
click at [688, 146] on button "查 询" at bounding box center [690, 145] width 32 height 16
click at [284, 46] on div "产品预设置" at bounding box center [283, 45] width 35 height 19
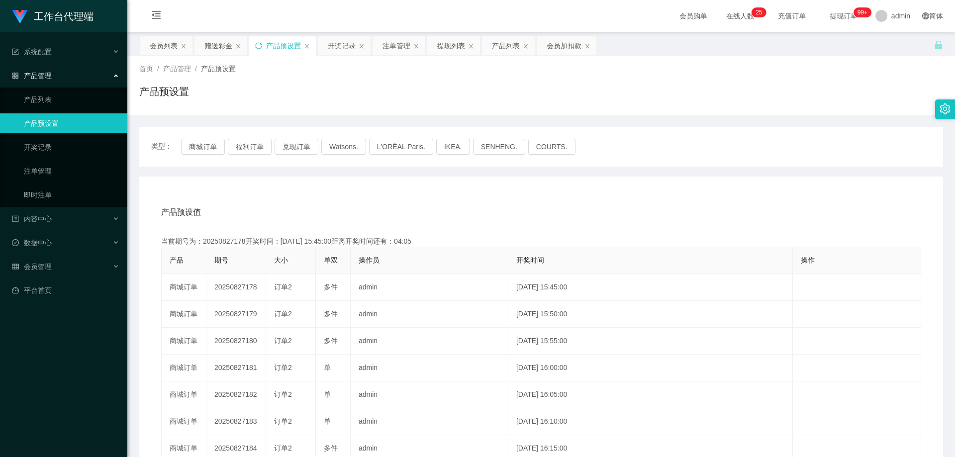
click at [258, 47] on icon "图标: sync" at bounding box center [258, 45] width 7 height 7
click at [395, 40] on div "注单管理" at bounding box center [396, 45] width 28 height 19
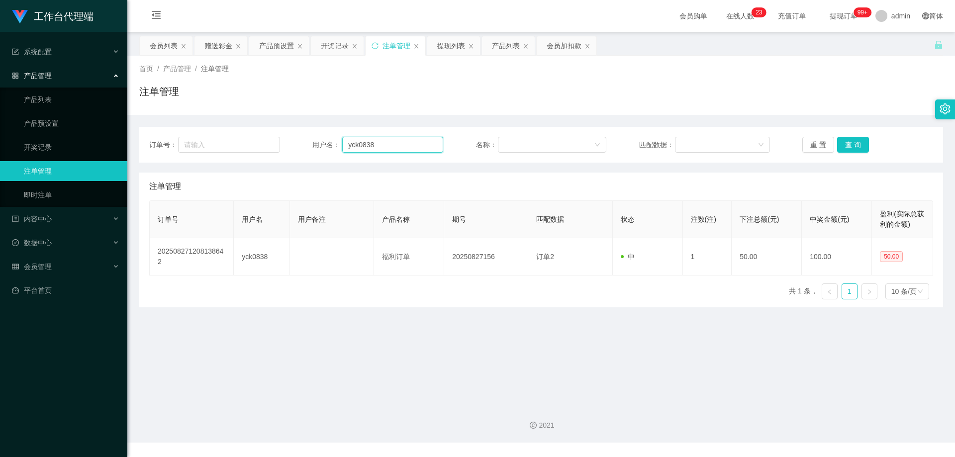
click at [383, 147] on input "yck0838" at bounding box center [392, 145] width 101 height 16
click at [844, 143] on button "查 询" at bounding box center [853, 145] width 32 height 16
click at [845, 145] on button "查 询" at bounding box center [853, 145] width 32 height 16
click at [845, 145] on div "重 置 查 询" at bounding box center [867, 145] width 131 height 16
click at [845, 145] on button "查 询" at bounding box center [853, 145] width 32 height 16
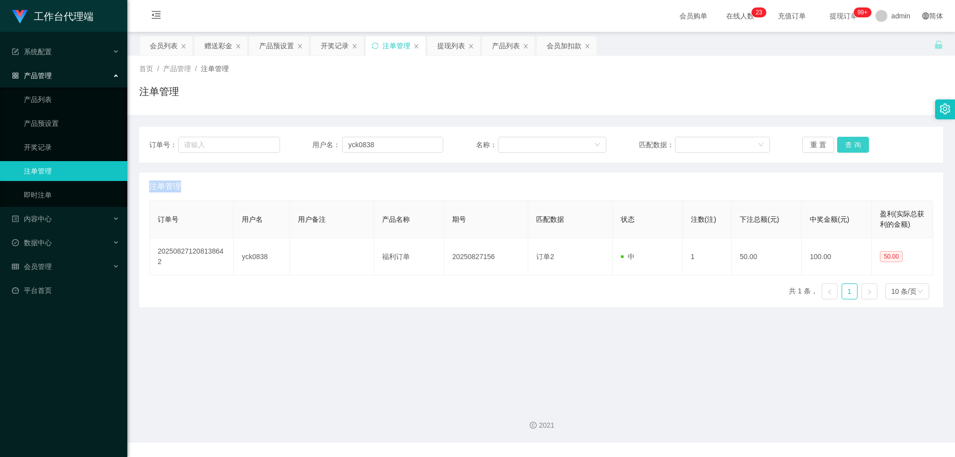
click at [845, 145] on div "重 置 查 询" at bounding box center [867, 145] width 131 height 16
click at [845, 145] on button "查 询" at bounding box center [853, 145] width 32 height 16
click at [845, 145] on div "重 置 查 询" at bounding box center [867, 145] width 131 height 16
click at [845, 145] on button "查 询" at bounding box center [853, 145] width 32 height 16
click at [845, 145] on div "重 置 查 询" at bounding box center [867, 145] width 131 height 16
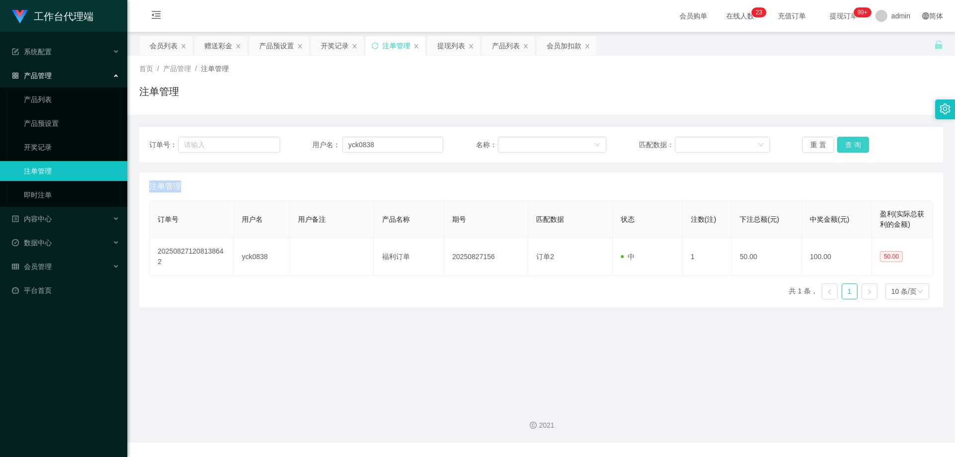
click at [845, 145] on button "查 询" at bounding box center [853, 145] width 32 height 16
click at [845, 145] on div "重 置 查 询" at bounding box center [867, 145] width 131 height 16
click at [845, 145] on button "查 询" at bounding box center [853, 145] width 32 height 16
click at [845, 145] on div "重 置 查 询" at bounding box center [867, 145] width 131 height 16
click at [845, 145] on button "查 询" at bounding box center [853, 145] width 32 height 16
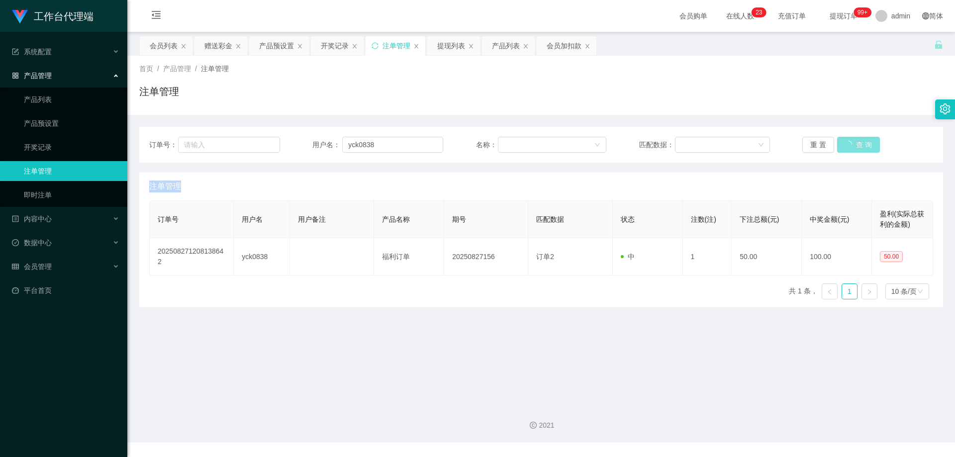
click at [845, 145] on div "重 置 查 询" at bounding box center [867, 145] width 131 height 16
click at [845, 145] on button "查 询" at bounding box center [853, 145] width 32 height 16
click at [845, 145] on button "查 询" at bounding box center [858, 145] width 43 height 16
click at [845, 145] on div "重 置 查 询" at bounding box center [867, 145] width 131 height 16
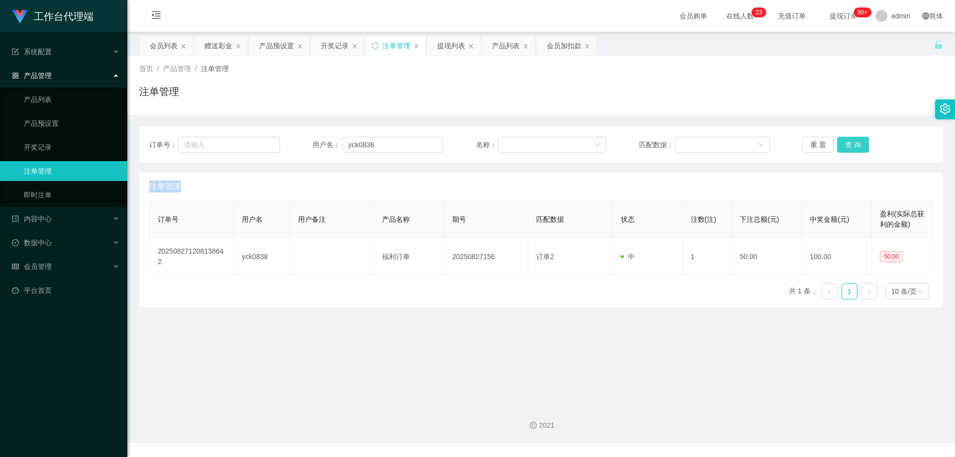
click at [845, 145] on button "查 询" at bounding box center [853, 145] width 32 height 16
click at [845, 145] on div "重 置 查 询" at bounding box center [867, 145] width 131 height 16
click at [845, 145] on button "查 询" at bounding box center [853, 145] width 32 height 16
click at [845, 145] on div "重 置 查 询" at bounding box center [867, 145] width 131 height 16
click at [853, 147] on button "查 询" at bounding box center [853, 145] width 32 height 16
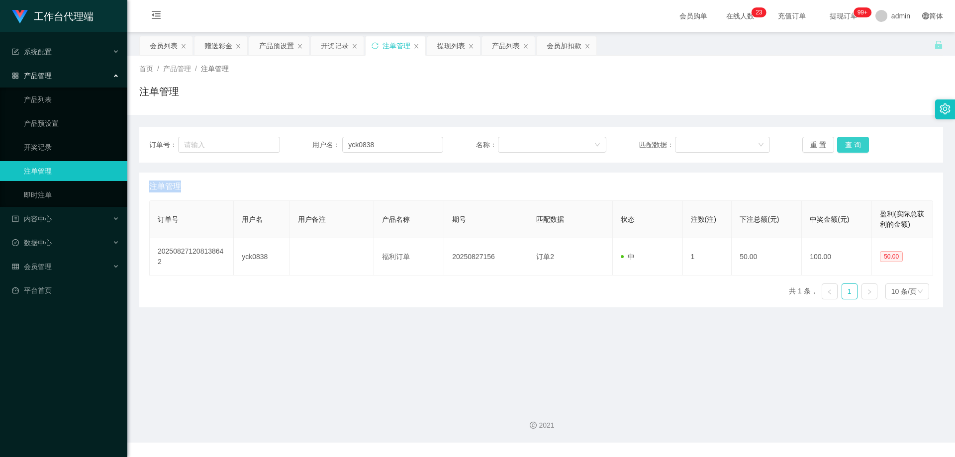
click at [853, 146] on button "查 询" at bounding box center [853, 145] width 32 height 16
click at [853, 146] on div "重 置 查 询" at bounding box center [867, 145] width 131 height 16
click at [853, 146] on button "查 询" at bounding box center [853, 145] width 32 height 16
click at [853, 146] on div "重 置 查 询" at bounding box center [867, 145] width 131 height 16
click at [853, 146] on button "查 询" at bounding box center [853, 145] width 32 height 16
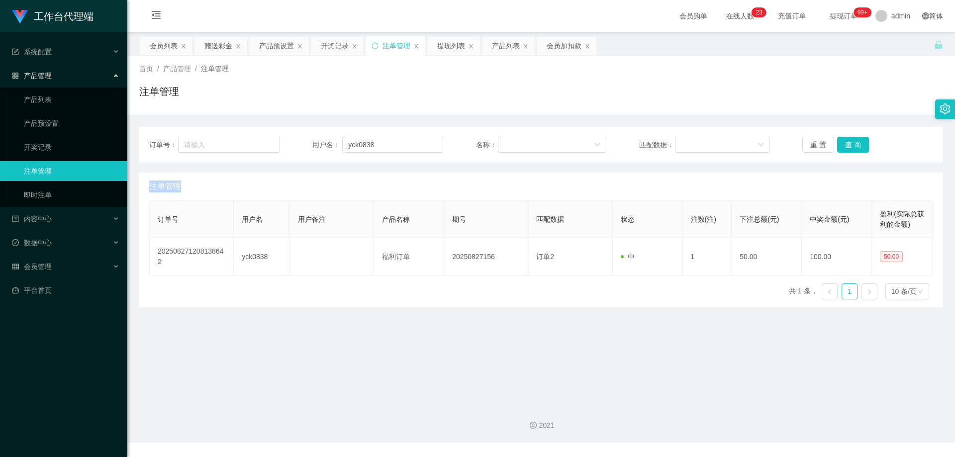
click at [853, 146] on div "重 置 查 询" at bounding box center [867, 145] width 131 height 16
click at [853, 146] on button "查 询" at bounding box center [853, 145] width 32 height 16
click at [853, 146] on div "重 置 查 询" at bounding box center [867, 145] width 131 height 16
click at [853, 146] on button "查 询" at bounding box center [858, 145] width 43 height 16
click at [853, 146] on div "重 置 查 询" at bounding box center [867, 145] width 131 height 16
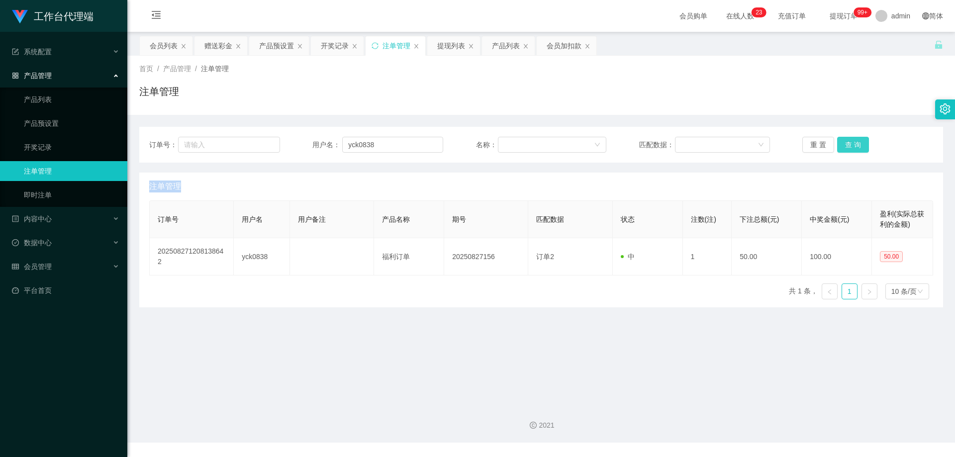
click at [853, 146] on button "查 询" at bounding box center [853, 145] width 32 height 16
click at [853, 146] on div "重 置 查 询" at bounding box center [867, 145] width 131 height 16
click at [853, 146] on button "查 询" at bounding box center [853, 145] width 32 height 16
click at [844, 144] on button "查 询" at bounding box center [853, 145] width 32 height 16
click at [849, 145] on button "查 询" at bounding box center [853, 145] width 32 height 16
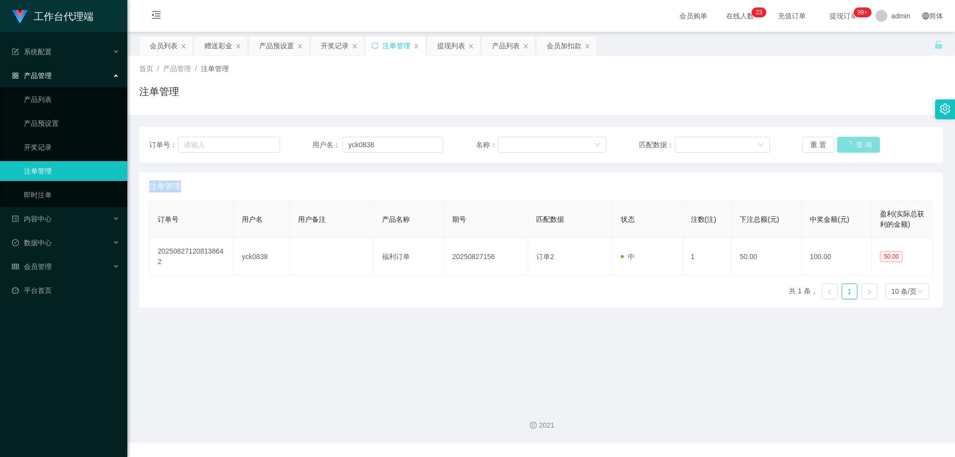
click at [849, 145] on div "重 置 查 询" at bounding box center [867, 145] width 131 height 16
click at [849, 145] on button "查 询" at bounding box center [853, 145] width 32 height 16
click at [849, 145] on div "重 置 查 询" at bounding box center [867, 145] width 131 height 16
click at [849, 145] on button "查 询" at bounding box center [853, 145] width 32 height 16
click at [849, 145] on div "重 置 查 询" at bounding box center [867, 145] width 131 height 16
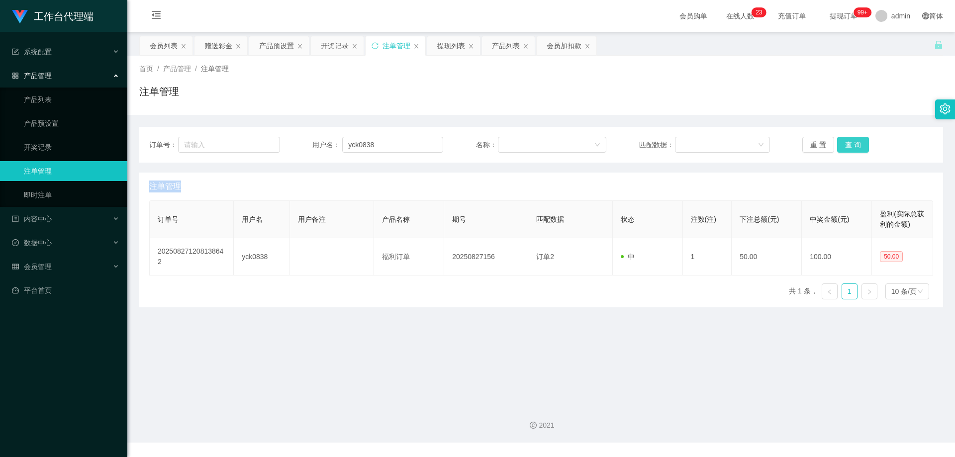
click at [849, 145] on button "查 询" at bounding box center [853, 145] width 32 height 16
click at [849, 145] on div "重 置 查 询" at bounding box center [867, 145] width 131 height 16
click at [849, 145] on button "查 询" at bounding box center [853, 145] width 32 height 16
click at [849, 145] on div "重 置 查 询" at bounding box center [867, 145] width 131 height 16
click at [849, 145] on button "查 询" at bounding box center [853, 145] width 32 height 16
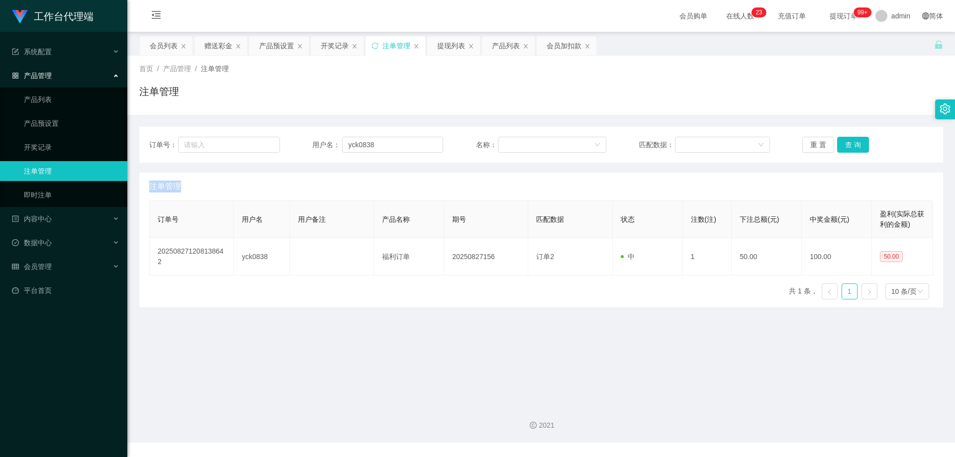
click at [849, 145] on div "重 置 查 询" at bounding box center [867, 145] width 131 height 16
click at [849, 145] on button "查 询" at bounding box center [853, 145] width 32 height 16
click at [849, 145] on div "重 置 查 询" at bounding box center [867, 145] width 131 height 16
click at [849, 145] on button "查 询" at bounding box center [853, 145] width 32 height 16
click at [849, 145] on div "重 置 查 询" at bounding box center [867, 145] width 131 height 16
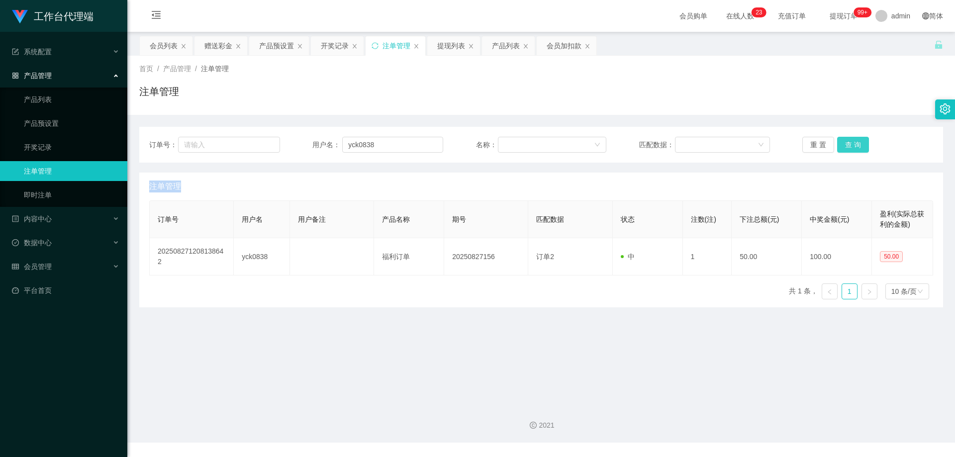
click at [849, 145] on button "查 询" at bounding box center [853, 145] width 32 height 16
click at [849, 145] on div "重 置 查 询" at bounding box center [867, 145] width 131 height 16
click at [849, 145] on button "查 询" at bounding box center [853, 145] width 32 height 16
click at [849, 145] on div "重 置 查 询" at bounding box center [867, 145] width 131 height 16
click at [849, 145] on button "查 询" at bounding box center [853, 145] width 32 height 16
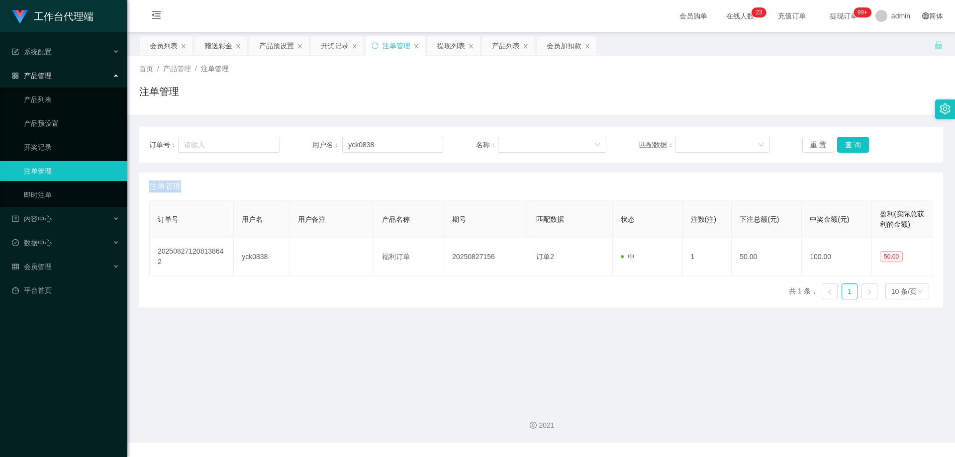
click at [849, 145] on div "重 置 查 询" at bounding box center [867, 145] width 131 height 16
click at [849, 145] on button "查 询" at bounding box center [853, 145] width 32 height 16
click at [849, 145] on div "重 置 查 询" at bounding box center [867, 145] width 131 height 16
click at [849, 145] on button "查 询" at bounding box center [853, 145] width 32 height 16
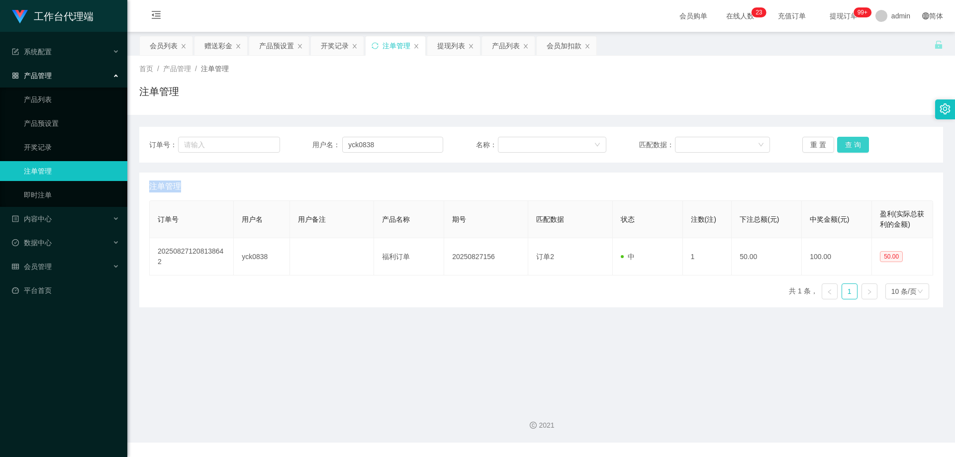
click at [849, 145] on div "重 置 查 询" at bounding box center [867, 145] width 131 height 16
click at [849, 145] on button "查 询" at bounding box center [853, 145] width 32 height 16
click at [849, 145] on div "重 置 查 询" at bounding box center [867, 145] width 131 height 16
click at [849, 145] on button "查 询" at bounding box center [853, 145] width 32 height 16
click at [849, 145] on div "重 置 查 询" at bounding box center [867, 145] width 131 height 16
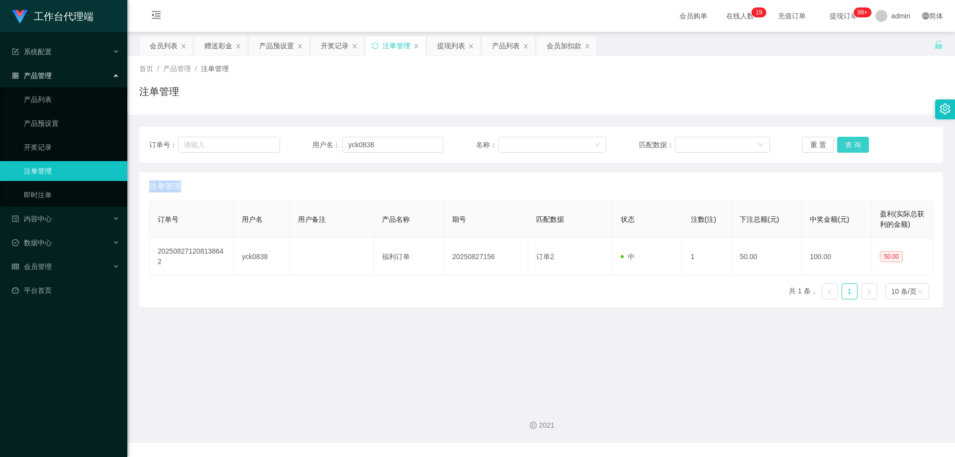
click at [849, 145] on button "查 询" at bounding box center [853, 145] width 32 height 16
click at [849, 145] on div "重 置 查 询" at bounding box center [867, 145] width 131 height 16
click at [849, 145] on button "查 询" at bounding box center [853, 145] width 32 height 16
click at [849, 145] on div "重 置 查 询" at bounding box center [867, 145] width 131 height 16
click at [849, 145] on button "查 询" at bounding box center [853, 145] width 32 height 16
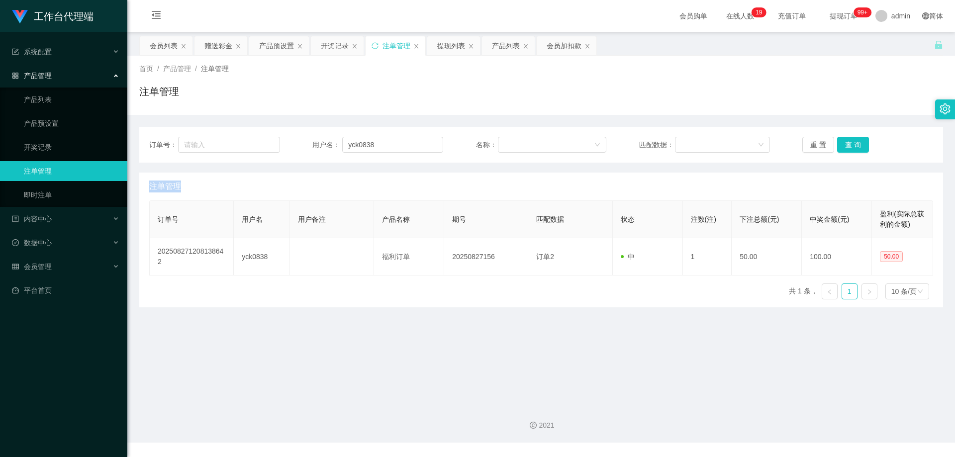
click at [849, 145] on div "重 置 查 询" at bounding box center [867, 145] width 131 height 16
click at [849, 145] on button "查 询" at bounding box center [853, 145] width 32 height 16
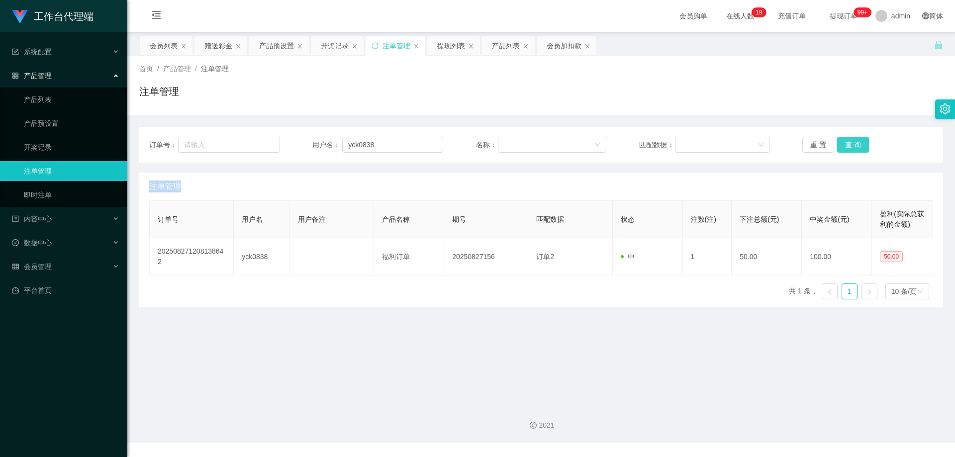
click at [849, 145] on div "重 置 查 询" at bounding box center [867, 145] width 131 height 16
click at [849, 145] on button "查 询" at bounding box center [853, 145] width 32 height 16
click at [849, 145] on div "重 置 查 询" at bounding box center [867, 145] width 131 height 16
click at [849, 145] on button "查 询" at bounding box center [853, 145] width 32 height 16
click at [849, 145] on div "重 置 查 询" at bounding box center [867, 145] width 131 height 16
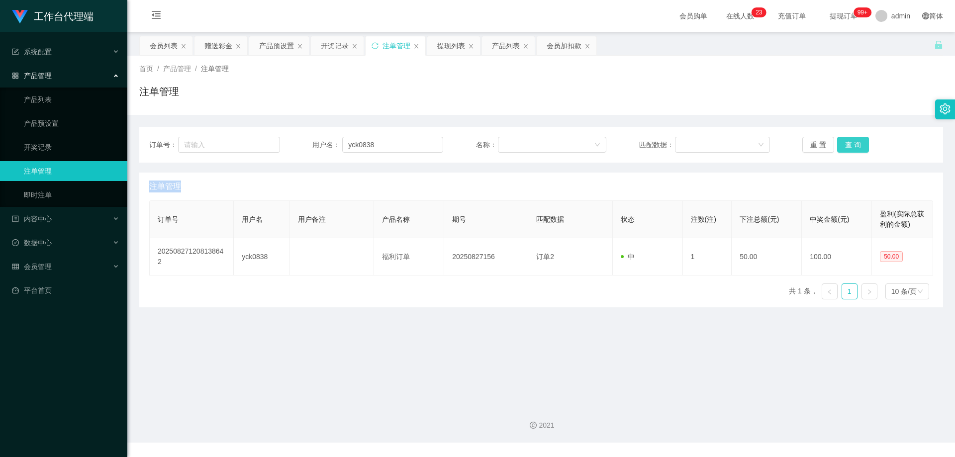
click at [854, 145] on button "查 询" at bounding box center [853, 145] width 32 height 16
click at [854, 145] on div "重 置 查 询" at bounding box center [867, 145] width 131 height 16
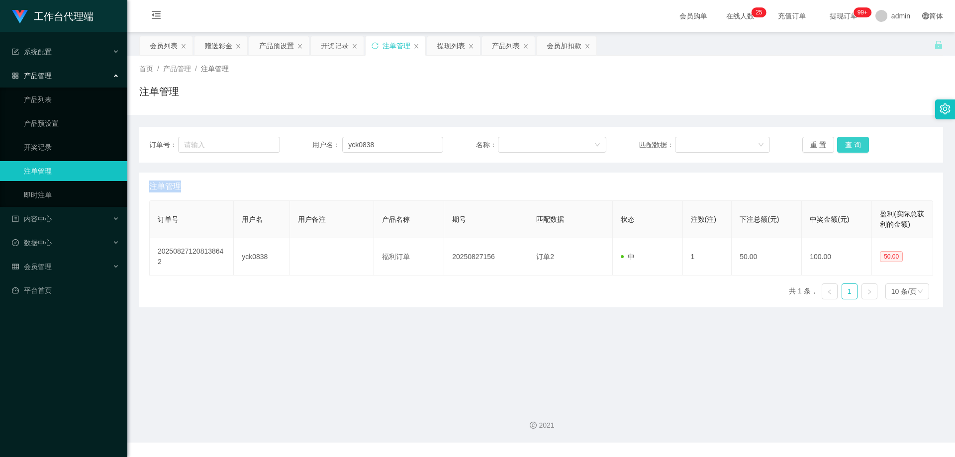
click at [854, 145] on button "查 询" at bounding box center [853, 145] width 32 height 16
drag, startPoint x: 854, startPoint y: 145, endPoint x: 847, endPoint y: 143, distance: 7.2
click at [854, 145] on div "重 置 查 询" at bounding box center [867, 145] width 131 height 16
click at [819, 115] on div "订单号： 用户名： yck0838 名称： 匹配数据： 重 置 查 询 注单管理 订单号 用户名 用户备注 产品名称 期号 匹配数据 状态 注数(注) 下注总…" at bounding box center [541, 211] width 804 height 192
click at [856, 145] on button "查 询" at bounding box center [853, 145] width 32 height 16
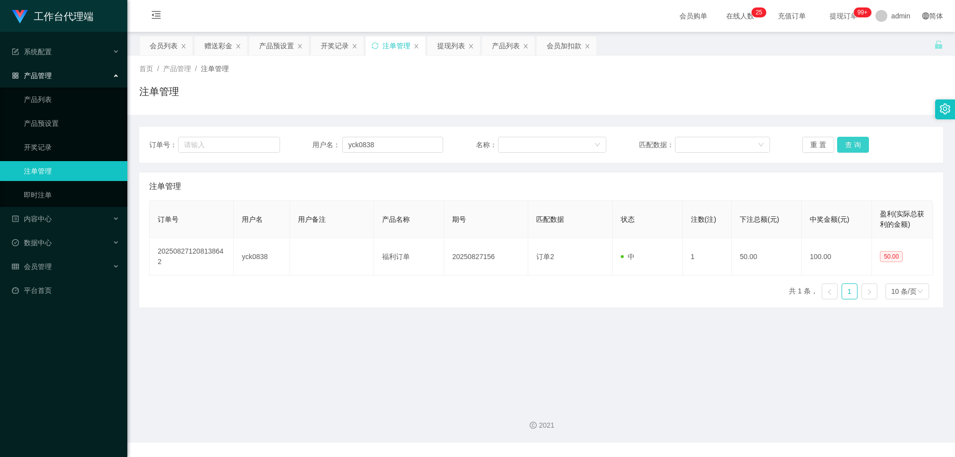
click at [856, 145] on button "查 询" at bounding box center [853, 145] width 32 height 16
click at [856, 145] on div "重 置 查 询" at bounding box center [867, 145] width 131 height 16
click at [856, 145] on button "查 询" at bounding box center [853, 145] width 32 height 16
click at [856, 145] on div "重 置 查 询" at bounding box center [867, 145] width 131 height 16
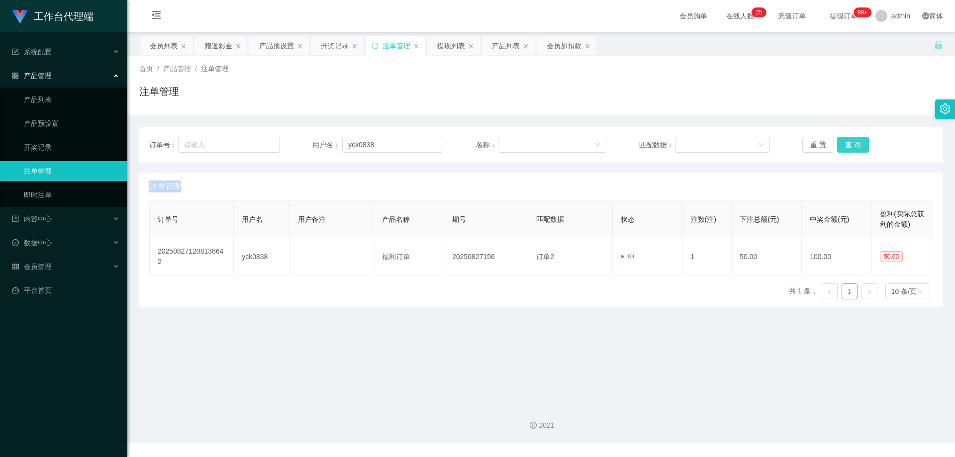
click at [856, 145] on button "查 询" at bounding box center [853, 145] width 32 height 16
click at [851, 141] on button "查 询" at bounding box center [853, 145] width 32 height 16
click at [851, 142] on button "查 询" at bounding box center [853, 145] width 32 height 16
click at [851, 142] on div "重 置 查 询" at bounding box center [867, 145] width 131 height 16
click at [851, 142] on button "查 询" at bounding box center [853, 145] width 32 height 16
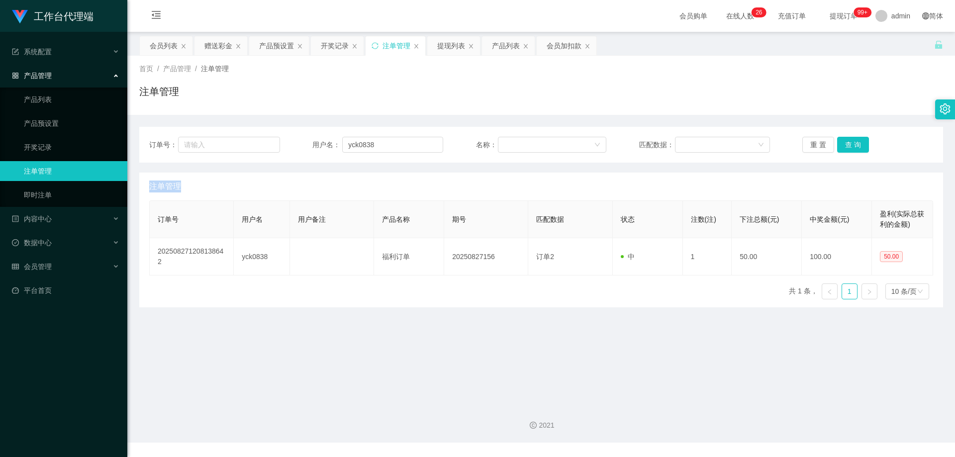
click at [851, 142] on div "重 置 查 询" at bounding box center [867, 145] width 131 height 16
click at [851, 142] on button "查 询" at bounding box center [853, 145] width 32 height 16
click at [851, 142] on div "重 置 查 询" at bounding box center [867, 145] width 131 height 16
click at [851, 142] on button "查 询" at bounding box center [853, 145] width 32 height 16
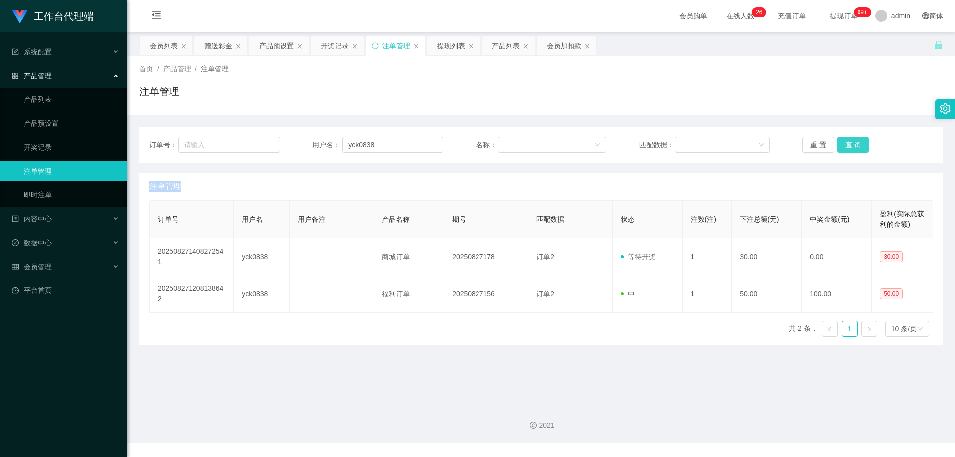
click at [851, 142] on div "重 置 查 询" at bounding box center [867, 145] width 131 height 16
click at [851, 142] on button "查 询" at bounding box center [853, 145] width 32 height 16
click at [851, 142] on div "重 置 查 询" at bounding box center [867, 145] width 131 height 16
click at [851, 142] on button "查 询" at bounding box center [853, 145] width 32 height 16
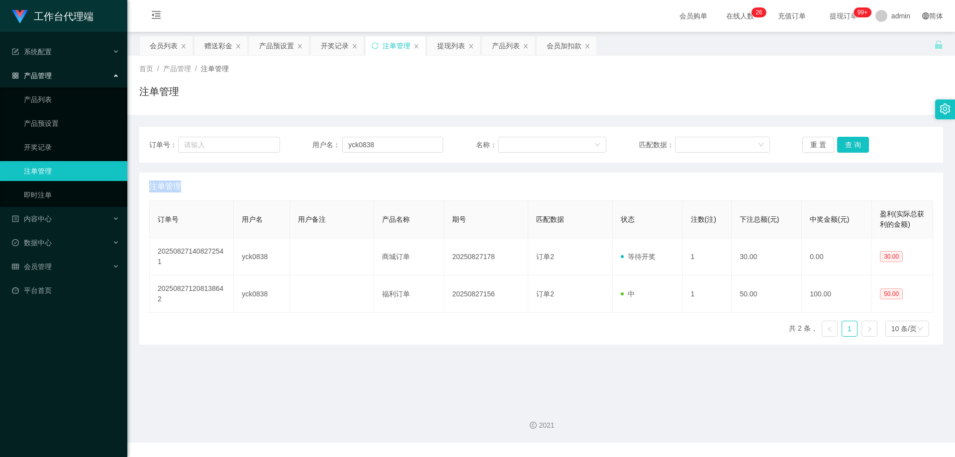
click at [654, 185] on div "注单管理" at bounding box center [541, 187] width 784 height 28
click at [855, 144] on button "查 询" at bounding box center [853, 145] width 32 height 16
click at [855, 144] on div "重 置 查 询" at bounding box center [867, 145] width 131 height 16
click at [855, 144] on button "查 询" at bounding box center [853, 145] width 32 height 16
click at [855, 144] on div "重 置 查 询" at bounding box center [867, 145] width 131 height 16
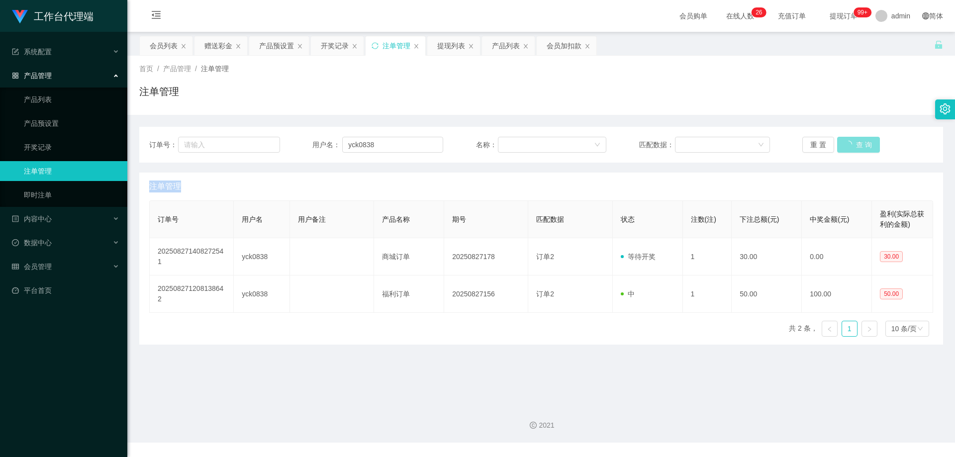
click at [855, 144] on button "查 询" at bounding box center [858, 145] width 43 height 16
click at [850, 143] on button "查 询" at bounding box center [853, 145] width 32 height 16
click at [850, 143] on div "重 置 查 询" at bounding box center [867, 145] width 131 height 16
click at [850, 143] on button "查 询" at bounding box center [853, 145] width 32 height 16
click at [850, 143] on div "重 置 查 询" at bounding box center [867, 145] width 131 height 16
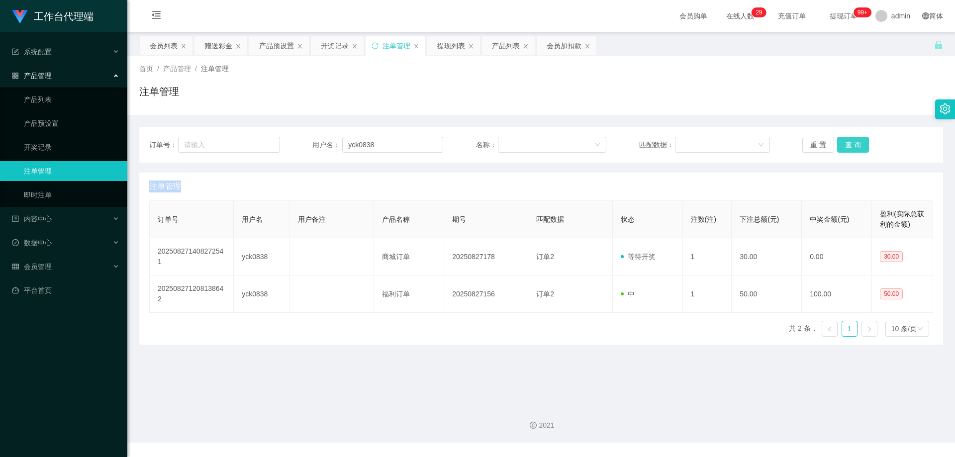
click at [850, 143] on button "查 询" at bounding box center [853, 145] width 32 height 16
click at [850, 143] on div "重 置 查 询" at bounding box center [867, 145] width 131 height 16
click at [850, 143] on button "查 询" at bounding box center [853, 145] width 32 height 16
click at [850, 143] on div "重 置 查 询" at bounding box center [867, 145] width 131 height 16
click at [850, 143] on button "查 询" at bounding box center [853, 145] width 32 height 16
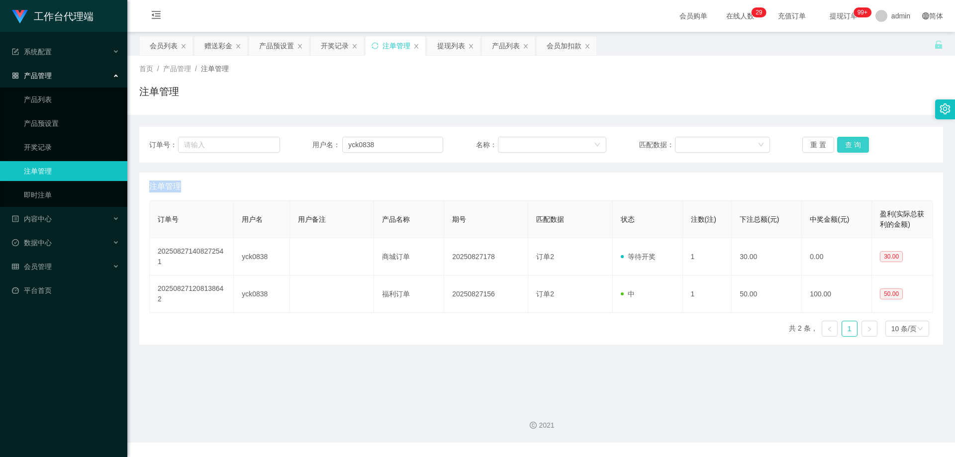
click at [850, 143] on div "重 置 查 询" at bounding box center [867, 145] width 131 height 16
click at [850, 143] on button "查 询" at bounding box center [853, 145] width 32 height 16
click at [850, 143] on div "重 置 查 询" at bounding box center [867, 145] width 131 height 16
click at [844, 114] on div "首页 / 产品管理 / 注单管理 / 注单管理" at bounding box center [541, 85] width 828 height 59
click at [849, 147] on button "查 询" at bounding box center [853, 145] width 32 height 16
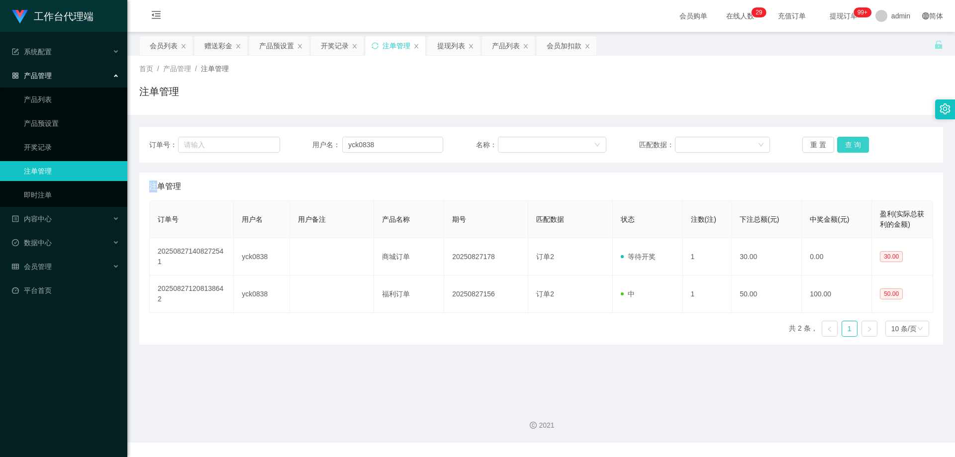
click at [849, 147] on div "重 置 查 询" at bounding box center [867, 145] width 131 height 16
click at [849, 147] on button "查 询" at bounding box center [853, 145] width 32 height 16
click at [849, 147] on div "重 置 查 询" at bounding box center [867, 145] width 131 height 16
click at [849, 147] on button "查 询" at bounding box center [853, 145] width 32 height 16
click at [849, 147] on div "重 置 查 询" at bounding box center [867, 145] width 131 height 16
